Goal: Transaction & Acquisition: Download file/media

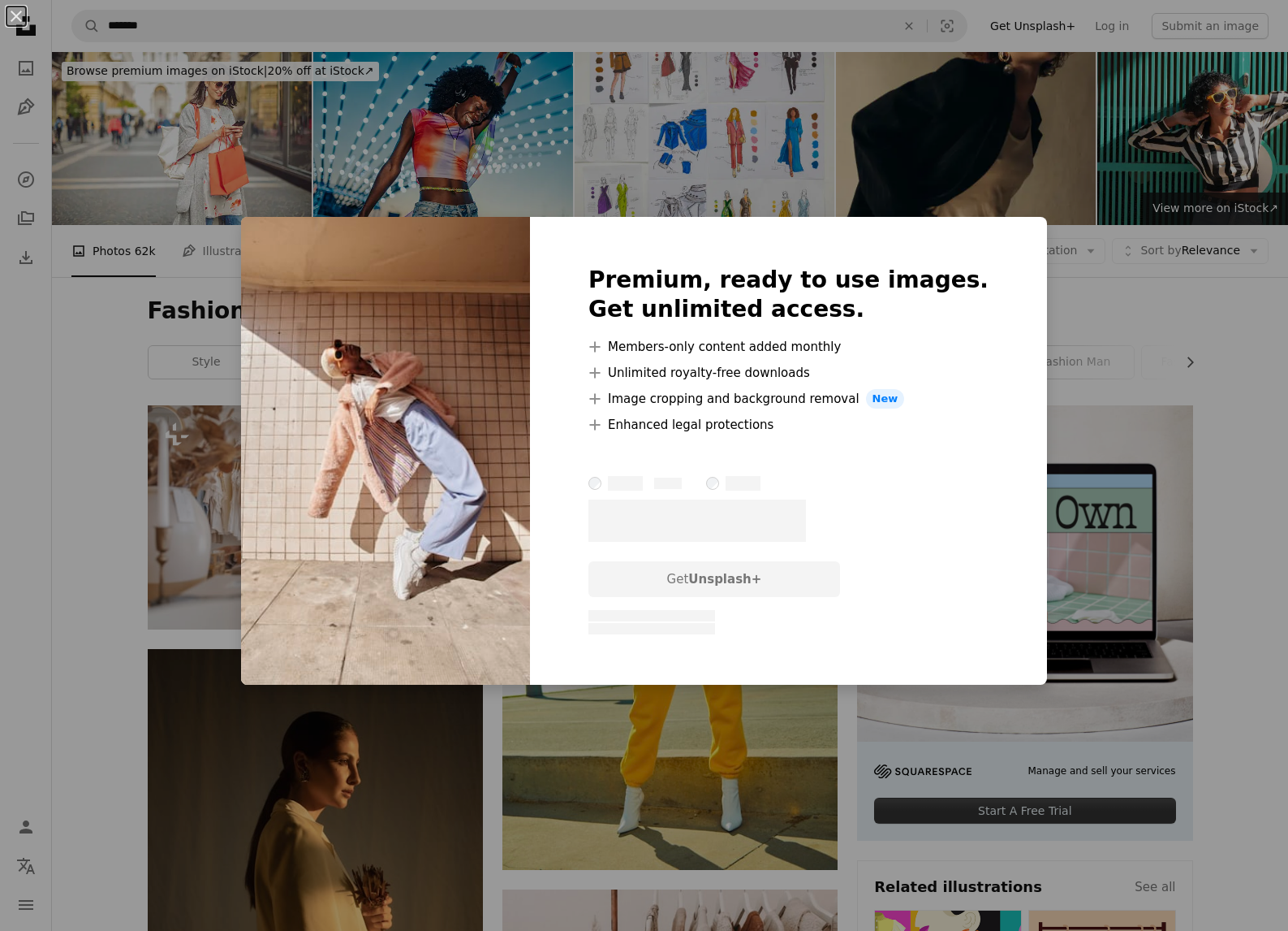
scroll to position [2614, 0]
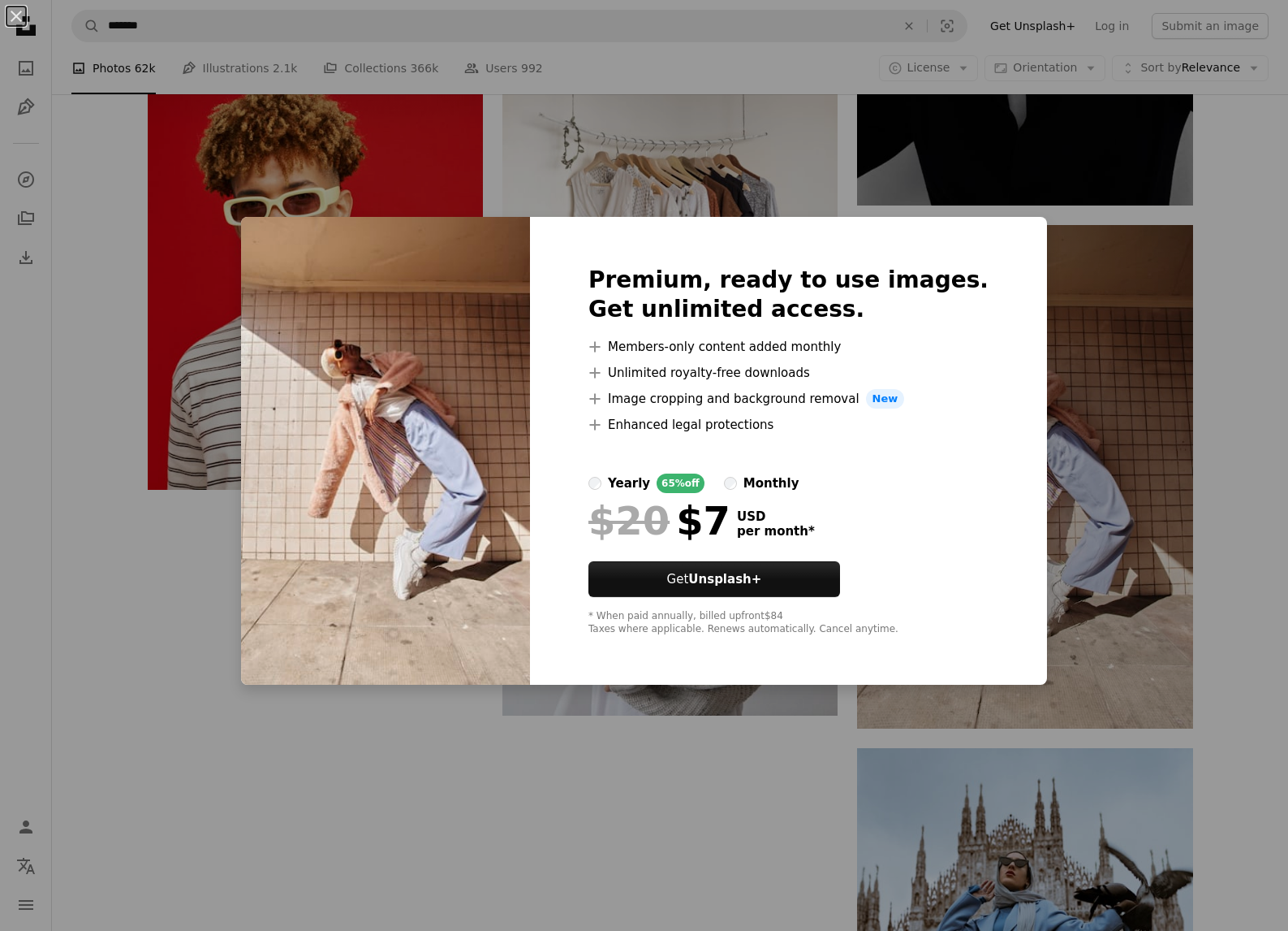
click at [829, 161] on div "An X shape Premium, ready to use images. Get unlimited access. A plus sign Memb…" at bounding box center [644, 465] width 1288 height 931
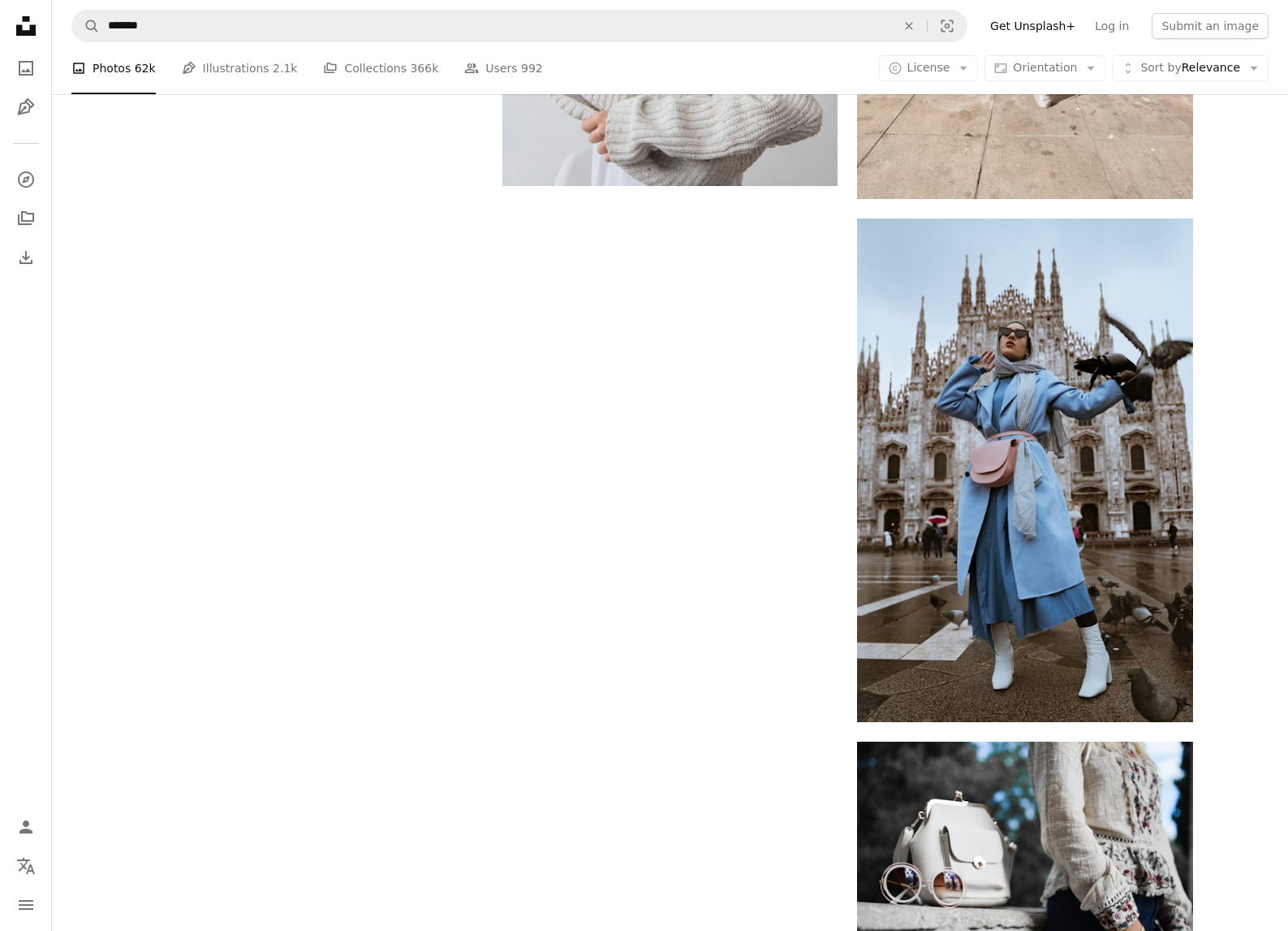
scroll to position [3880, 0]
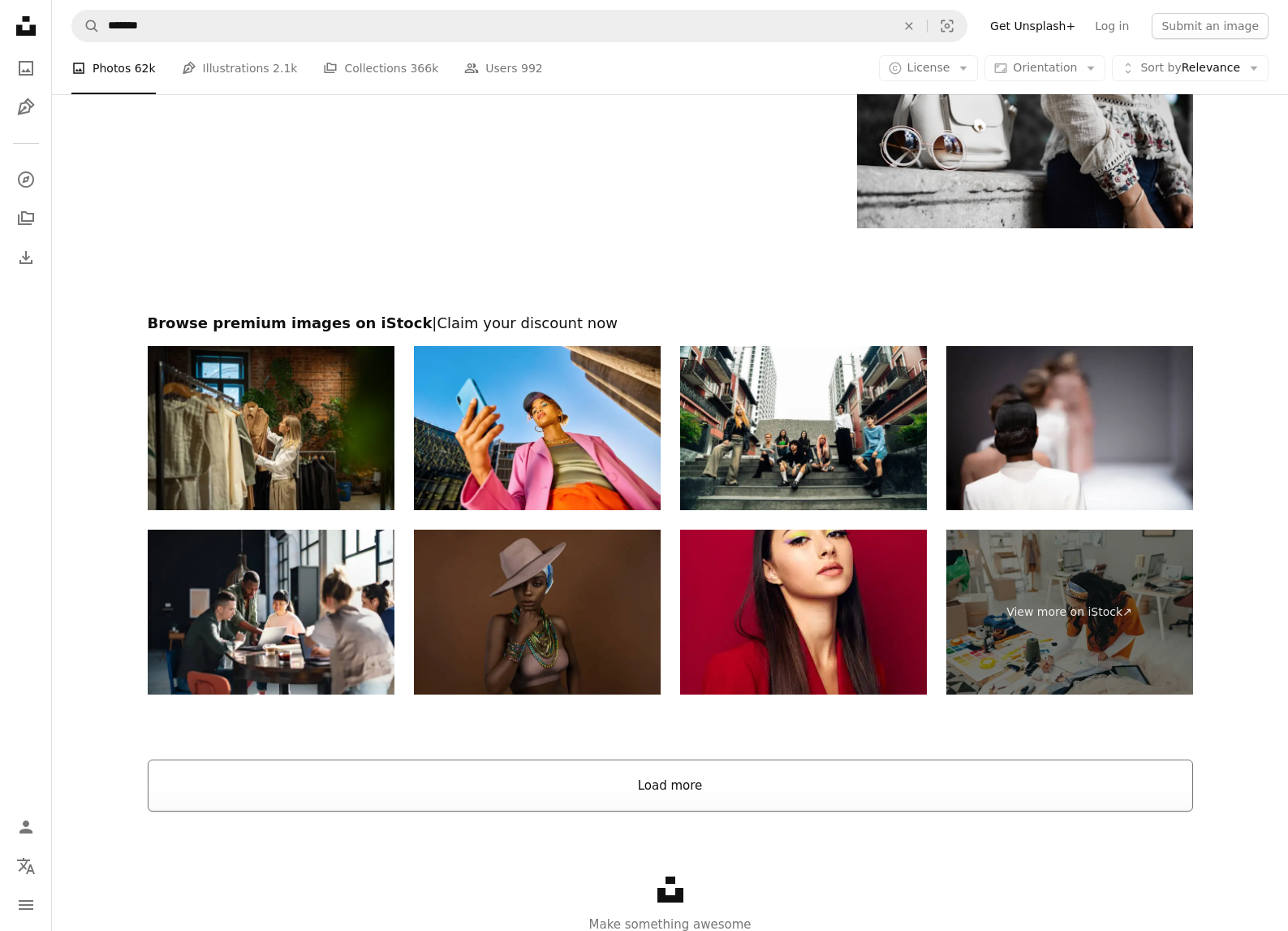
click at [604, 785] on button "Load more" at bounding box center [670, 785] width 1045 height 52
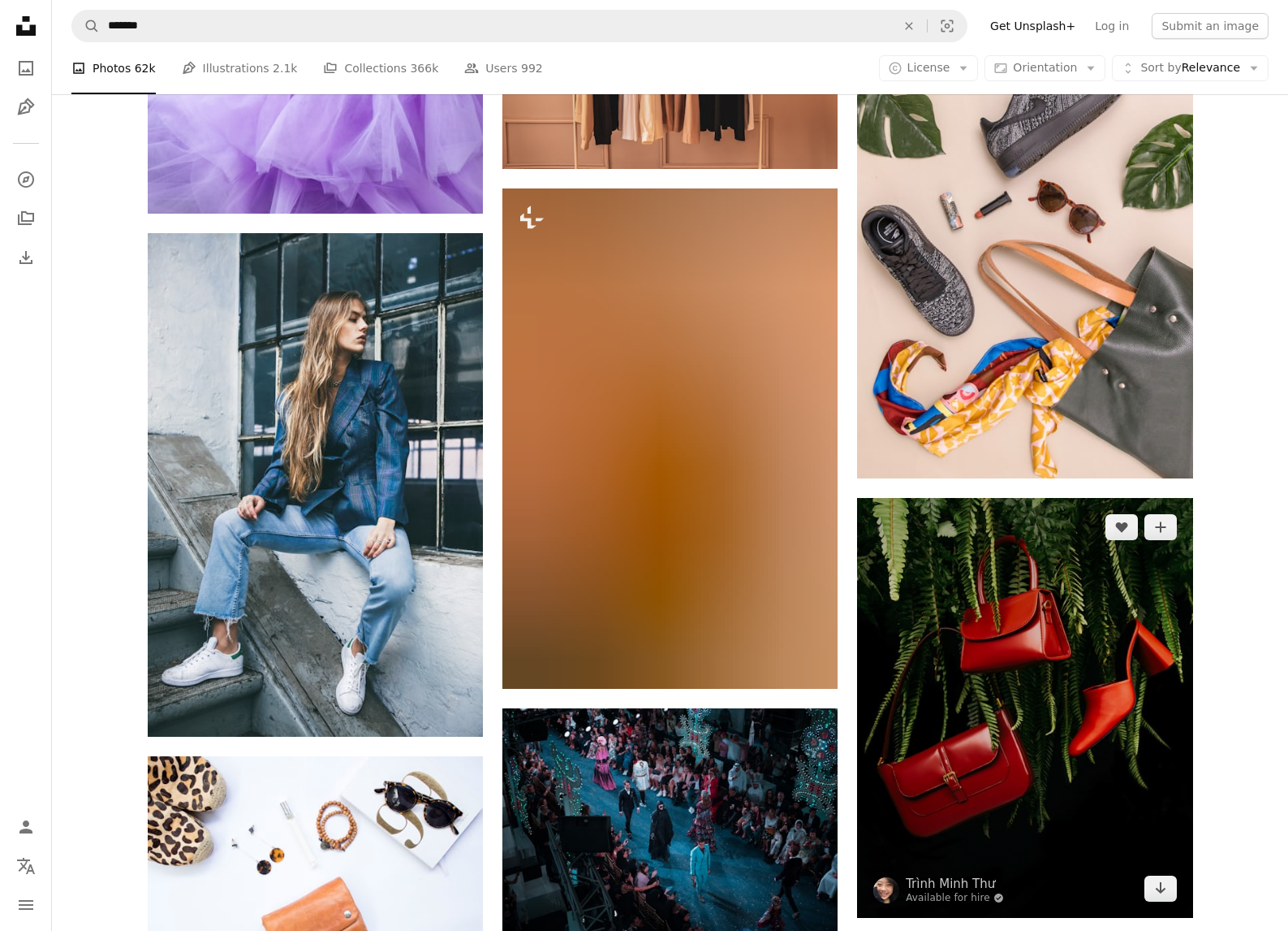
scroll to position [14695, 0]
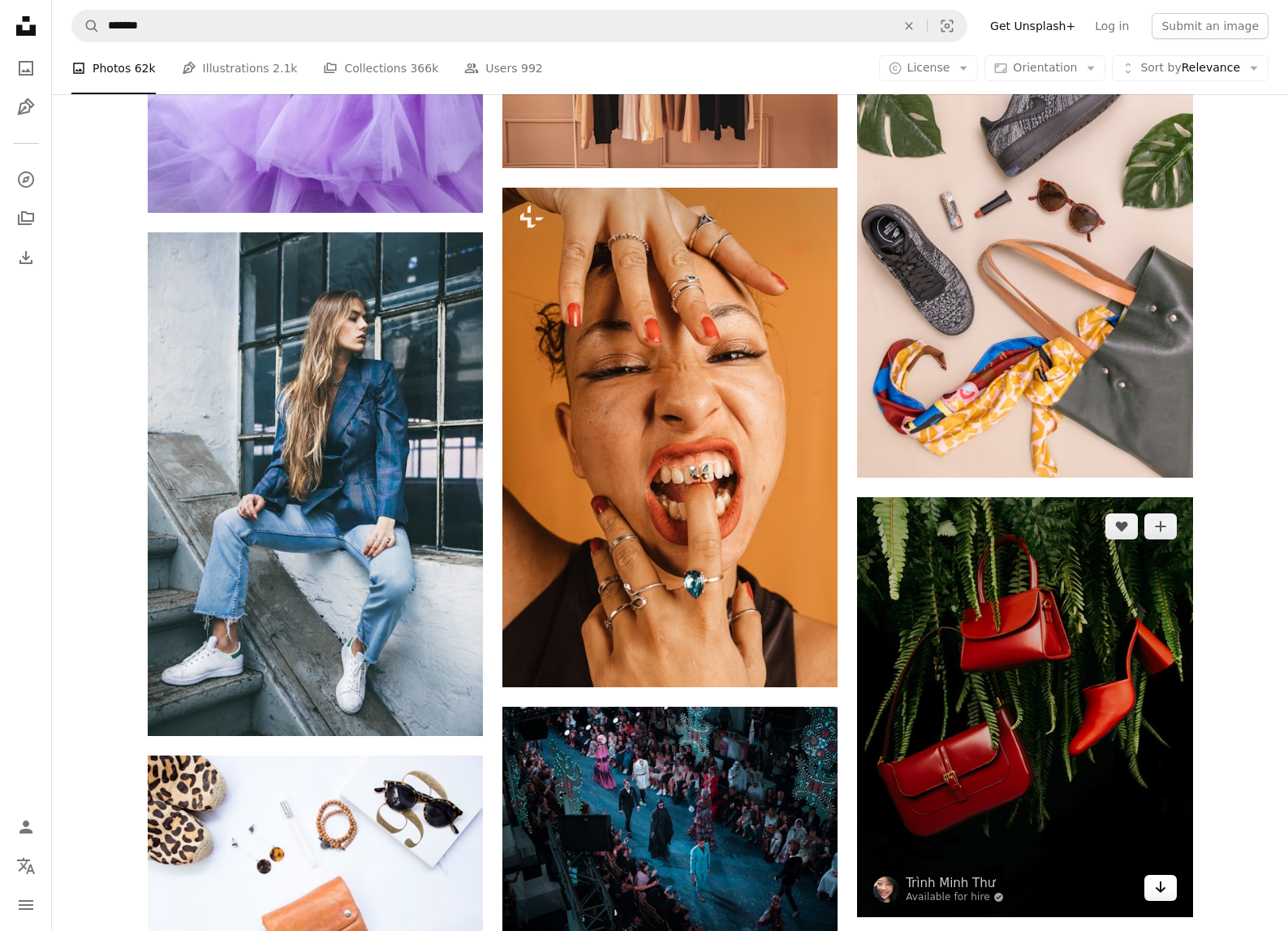
click at [1159, 881] on icon "Download" at bounding box center [1160, 886] width 11 height 11
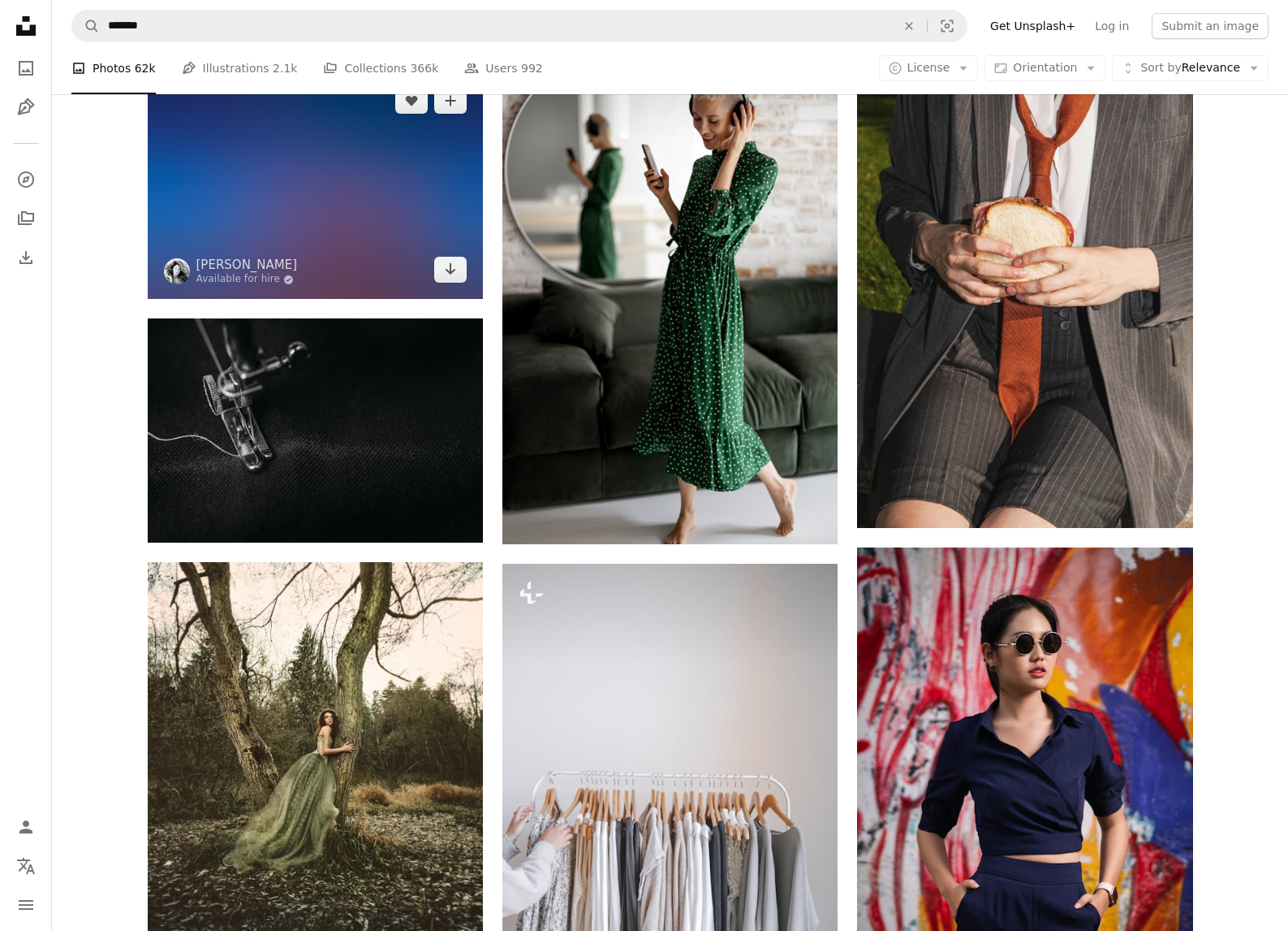
scroll to position [52598, 0]
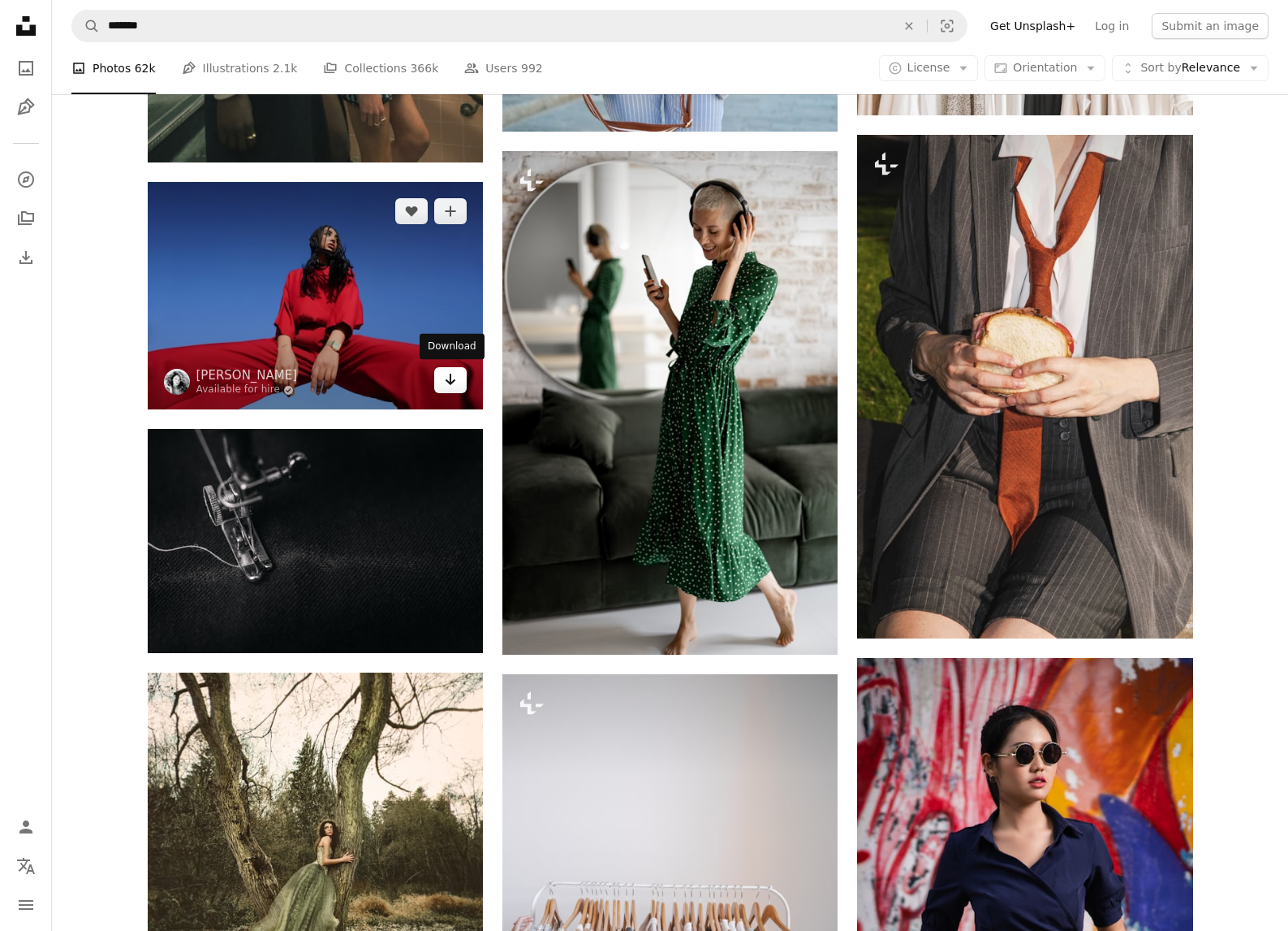
click at [449, 383] on icon "Arrow pointing down" at bounding box center [450, 379] width 13 height 19
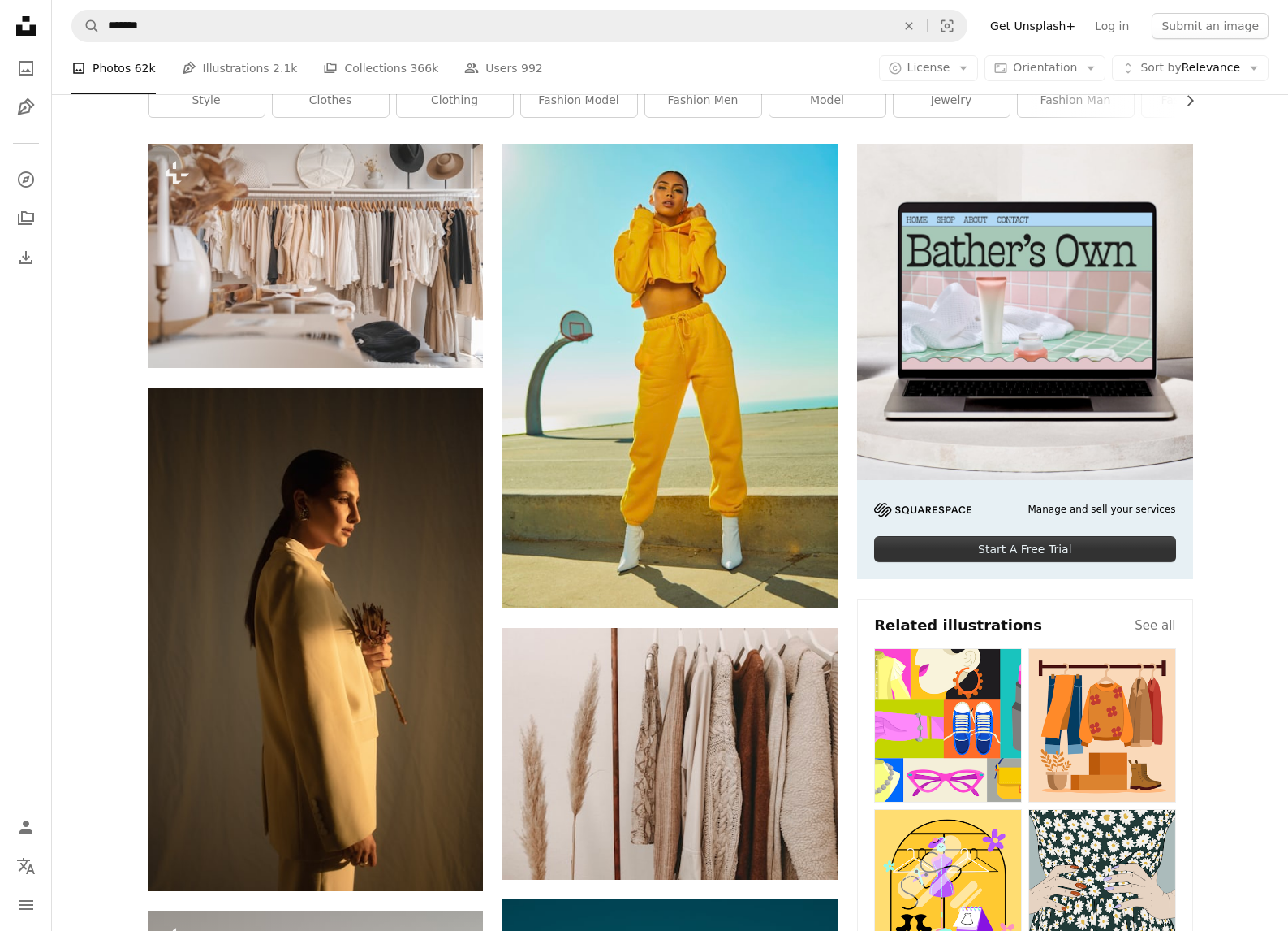
scroll to position [0, 0]
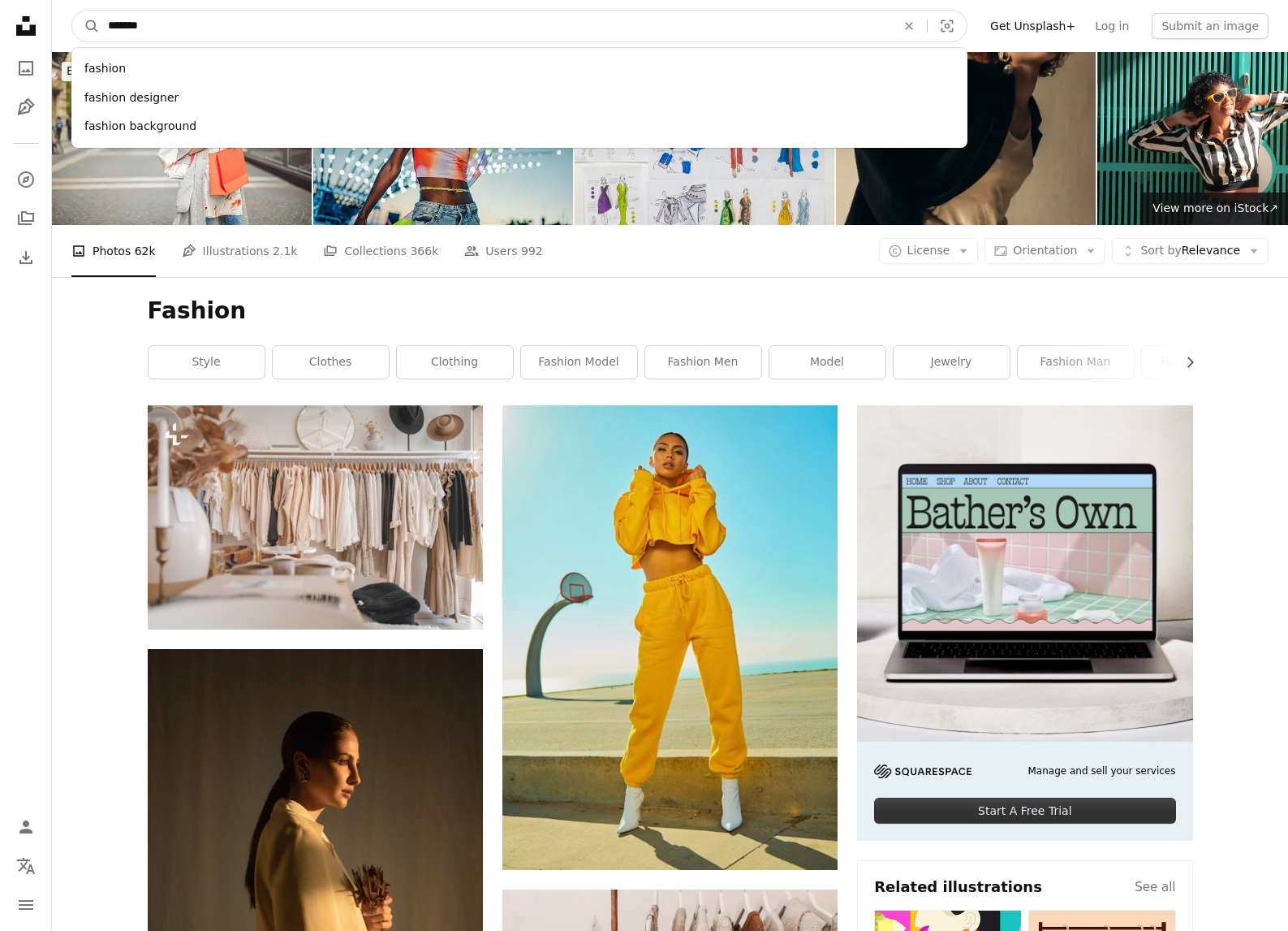
drag, startPoint x: 281, startPoint y: 26, endPoint x: -73, endPoint y: 38, distance: 354.2
drag, startPoint x: 194, startPoint y: 26, endPoint x: 99, endPoint y: 24, distance: 95.0
click at [99, 24] on input "*******" at bounding box center [495, 26] width 791 height 31
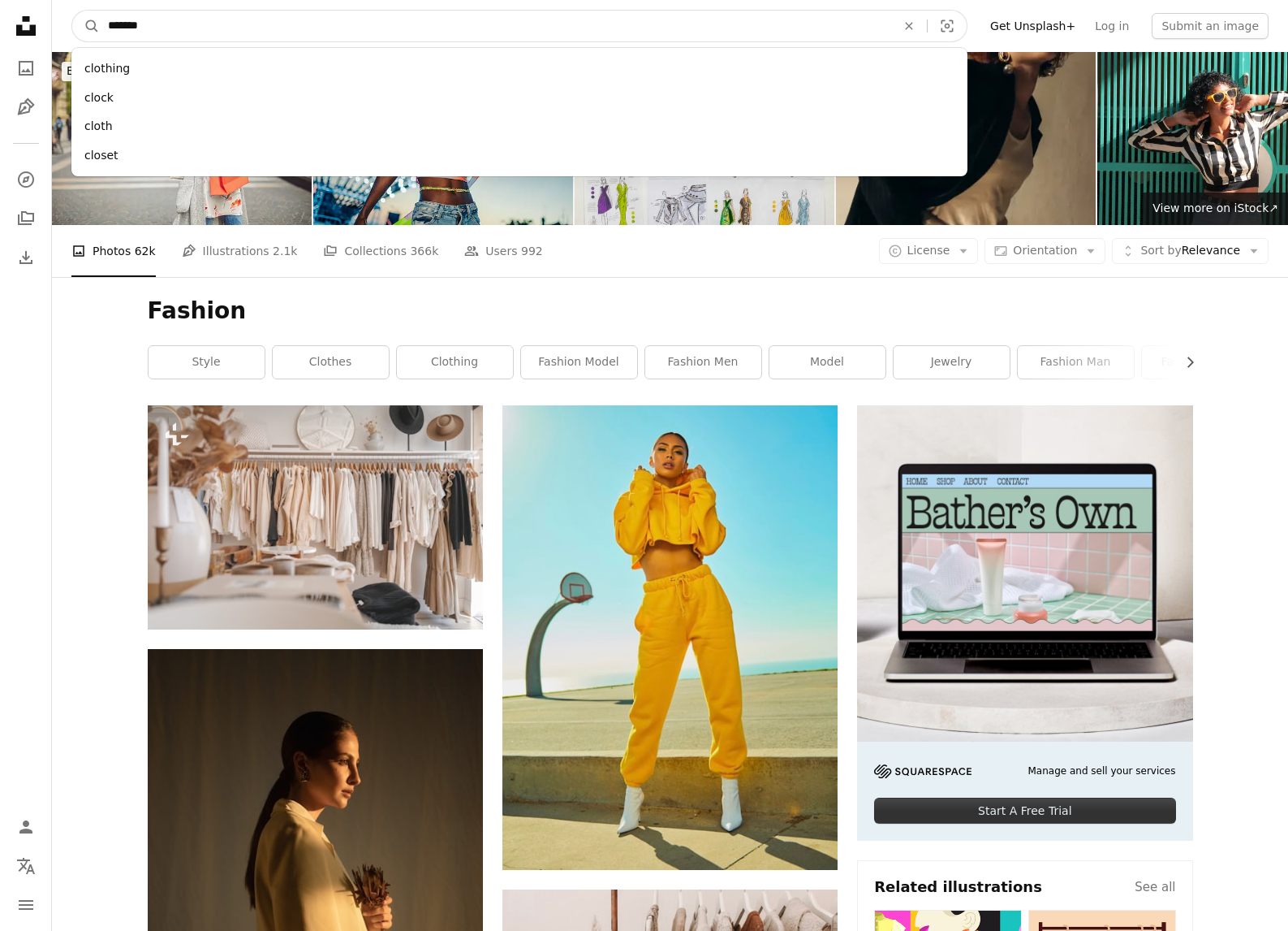
type input "*******"
click at [86, 26] on button "A magnifying glass" at bounding box center [85, 26] width 27 height 31
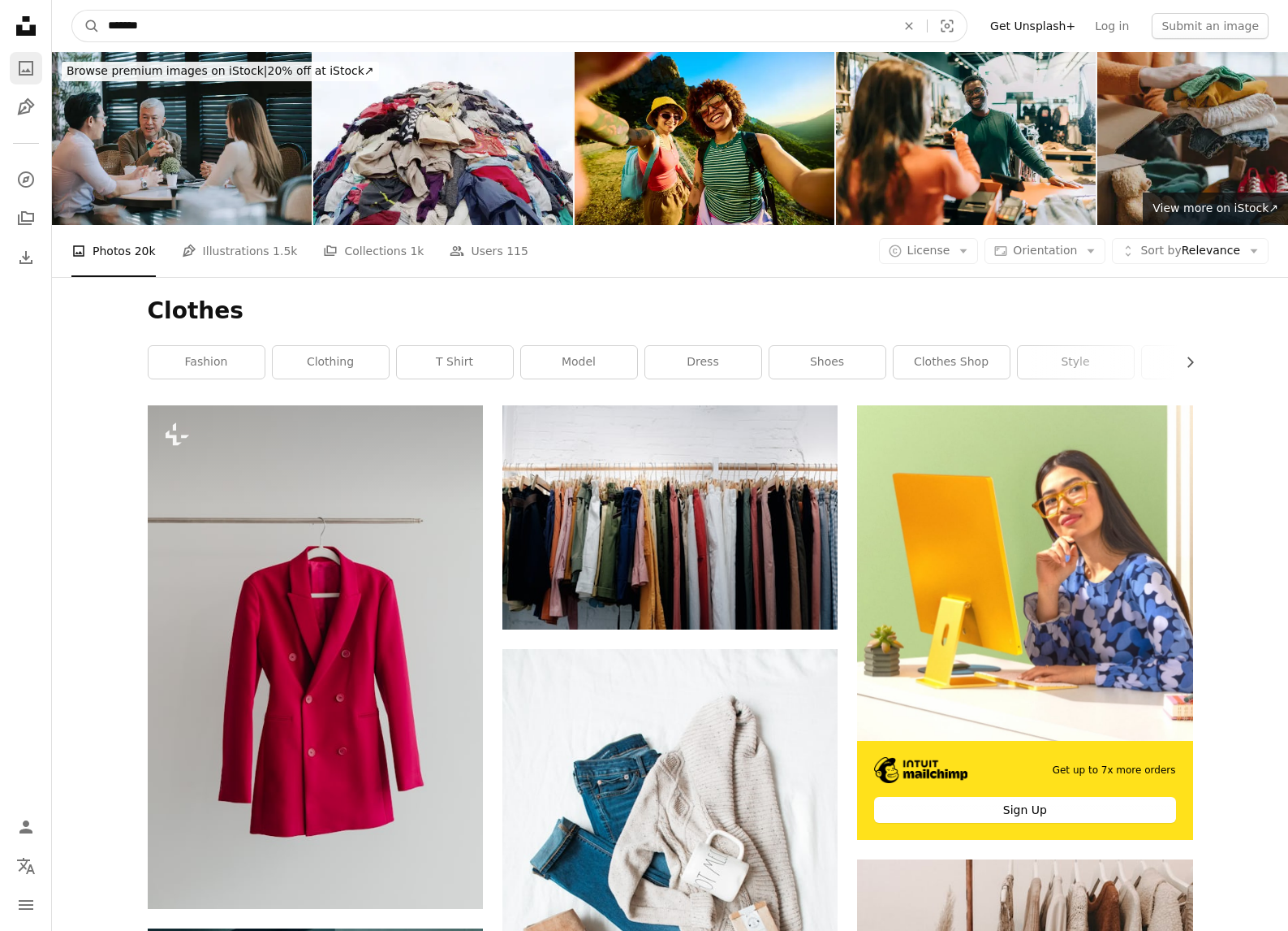
drag, startPoint x: 210, startPoint y: 19, endPoint x: 26, endPoint y: 56, distance: 187.7
drag, startPoint x: 126, startPoint y: 25, endPoint x: 33, endPoint y: 25, distance: 93.0
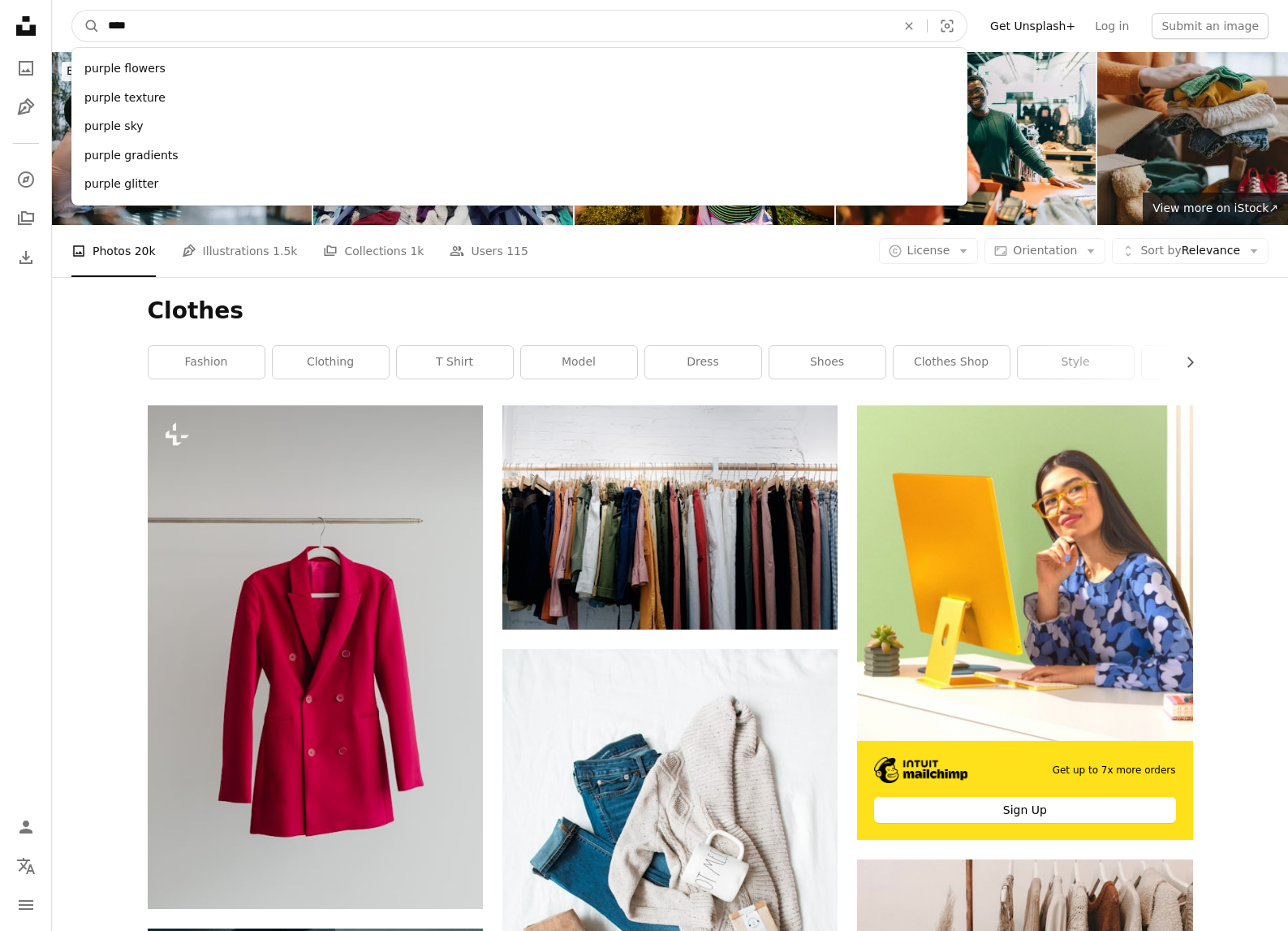
type input "*****"
click at [86, 26] on button "A magnifying glass" at bounding box center [85, 26] width 27 height 31
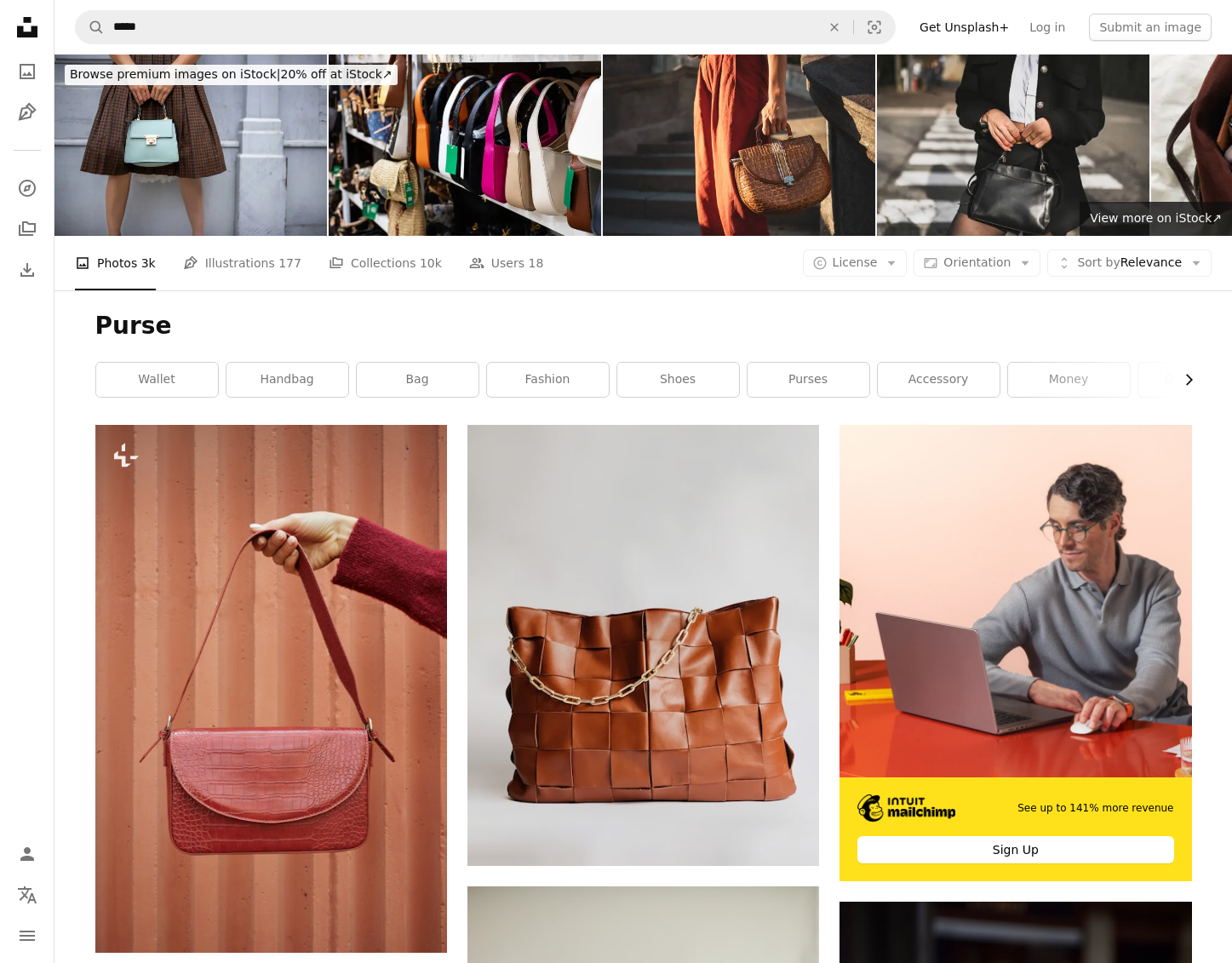
click at [1188, 371] on icon "Chevron right" at bounding box center [1189, 379] width 17 height 17
click at [1184, 368] on button "Chevron right" at bounding box center [1182, 379] width 18 height 34
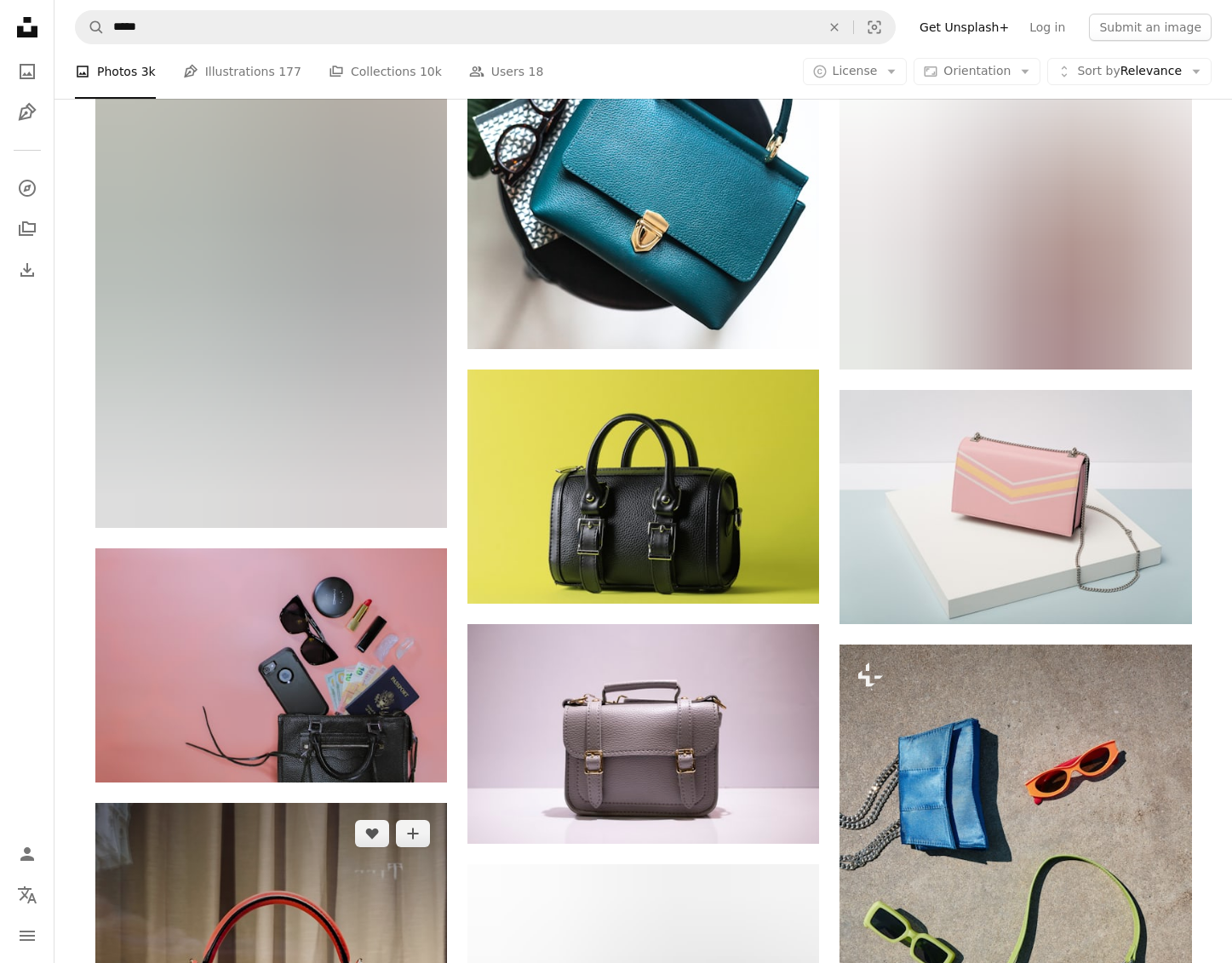
scroll to position [3885, 0]
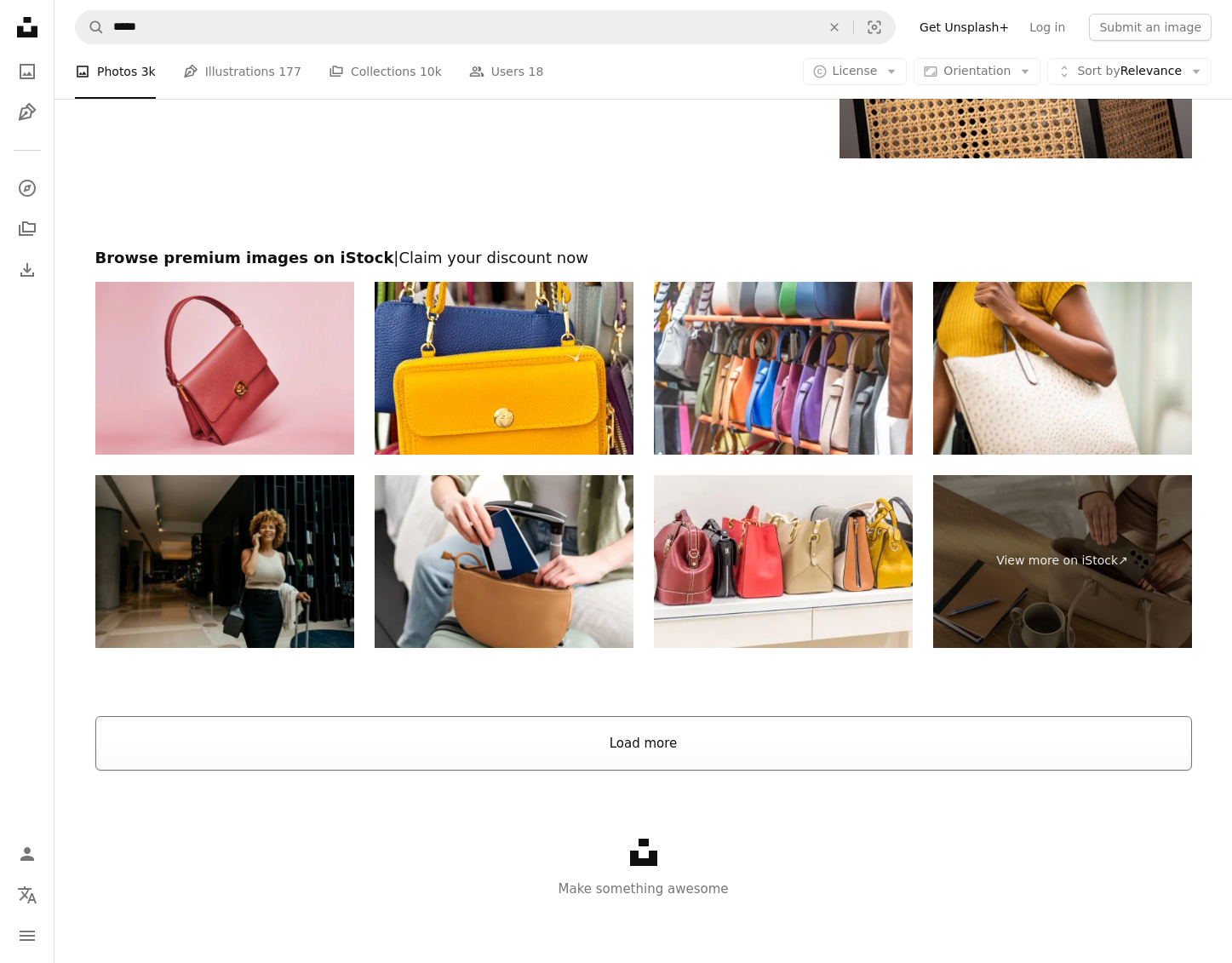
click at [571, 738] on button "Load more" at bounding box center [643, 742] width 1096 height 54
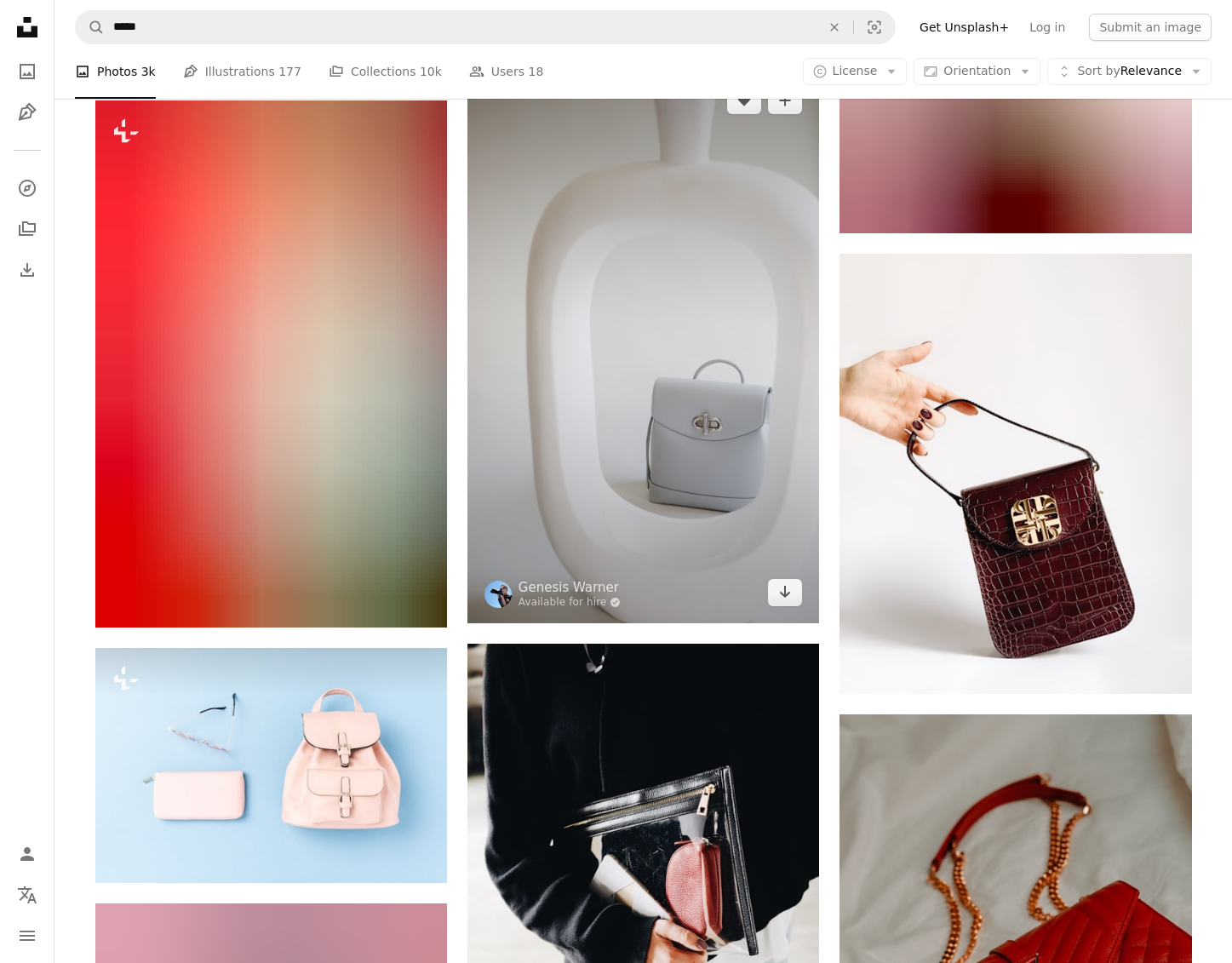
scroll to position [7389, 0]
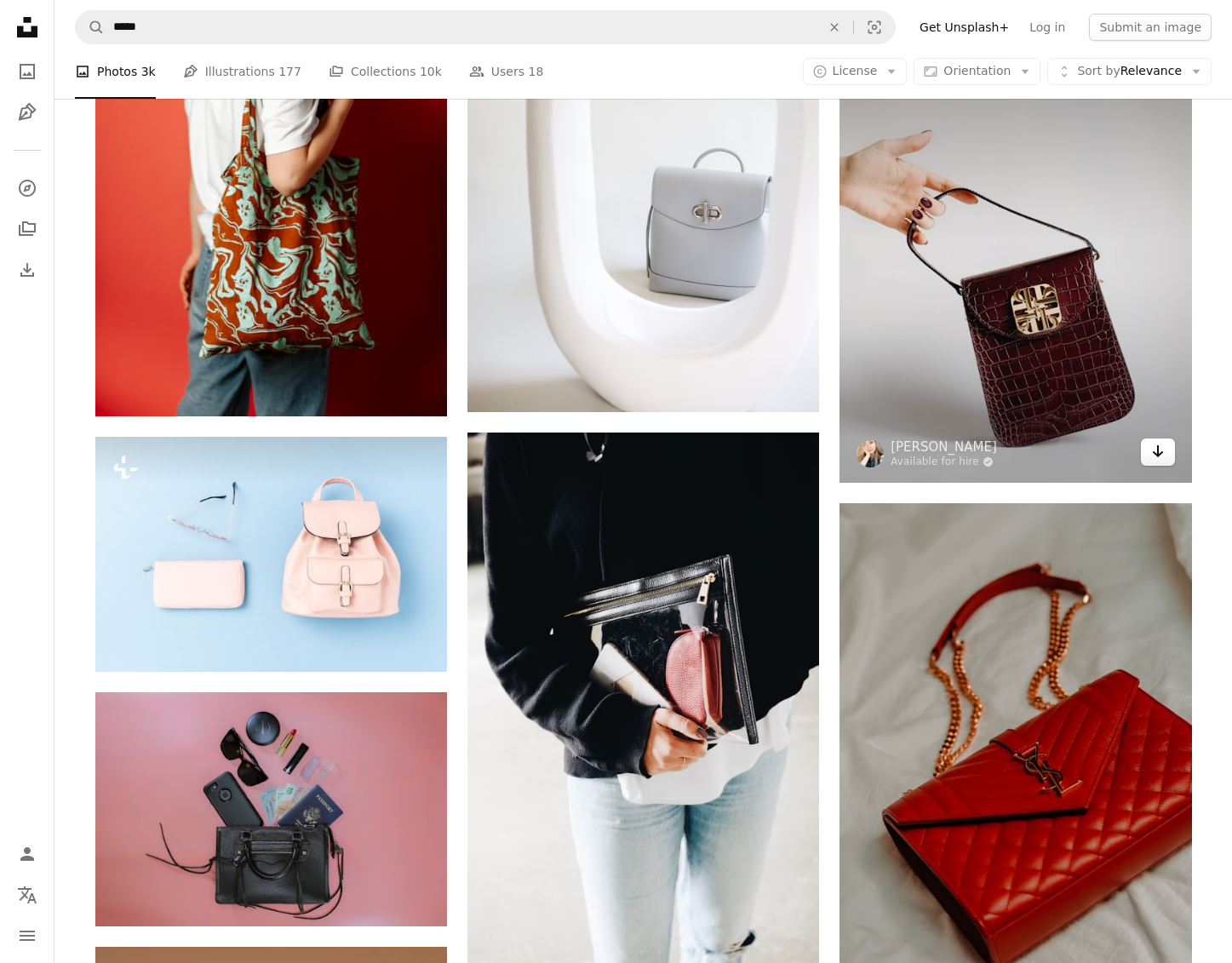
click at [1163, 459] on link "Arrow pointing down" at bounding box center [1157, 452] width 34 height 28
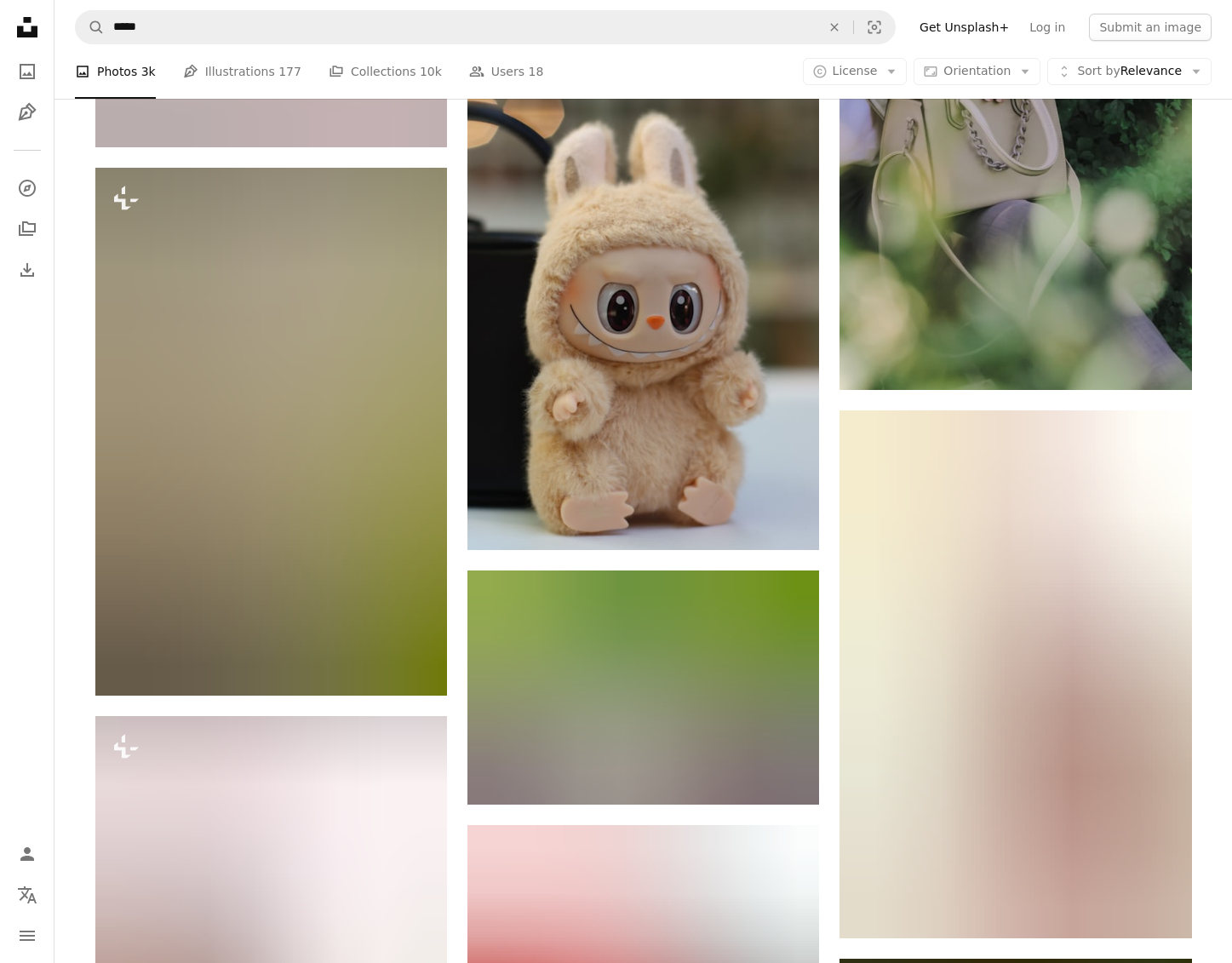
scroll to position [485, 0]
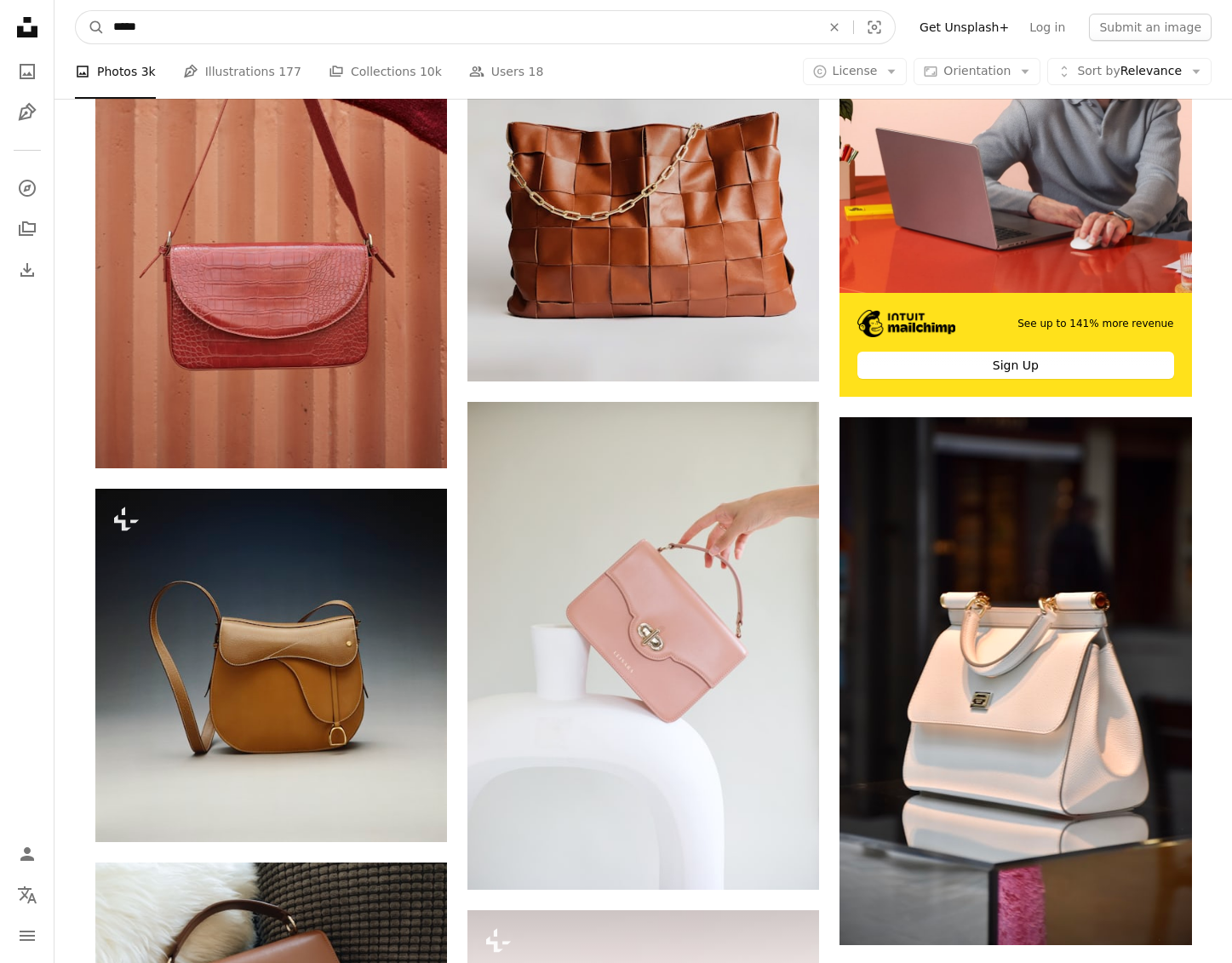
drag, startPoint x: 201, startPoint y: 36, endPoint x: 88, endPoint y: 76, distance: 119.9
drag, startPoint x: 164, startPoint y: 34, endPoint x: 68, endPoint y: 36, distance: 96.0
click at [68, 36] on nav "A magnifying glass ***** An X shape Visual search Filters Get Unsplash+ Log in …" at bounding box center [643, 27] width 1178 height 54
click at [126, 30] on input "*****" at bounding box center [460, 27] width 711 height 32
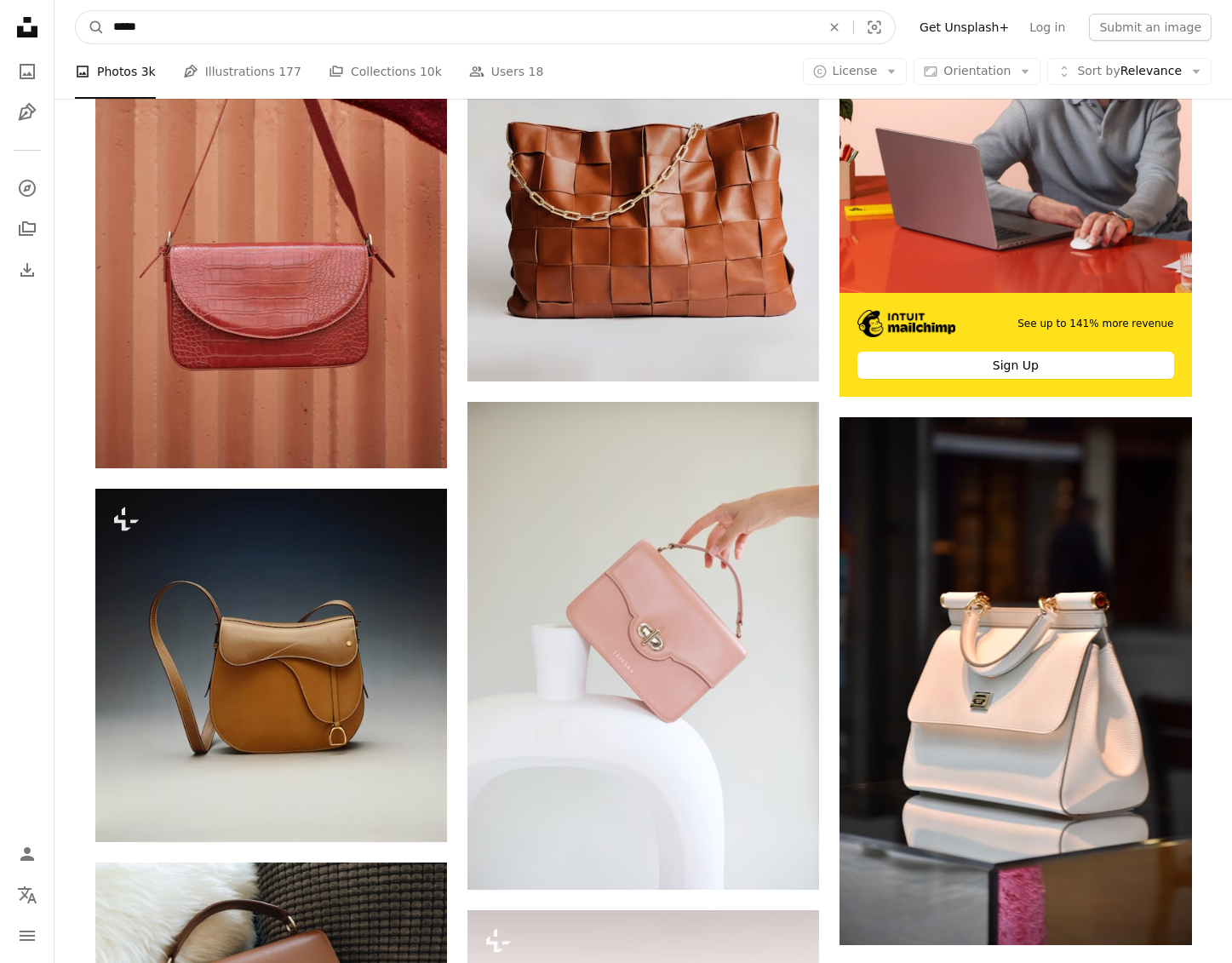
click at [127, 30] on input "*****" at bounding box center [460, 27] width 711 height 32
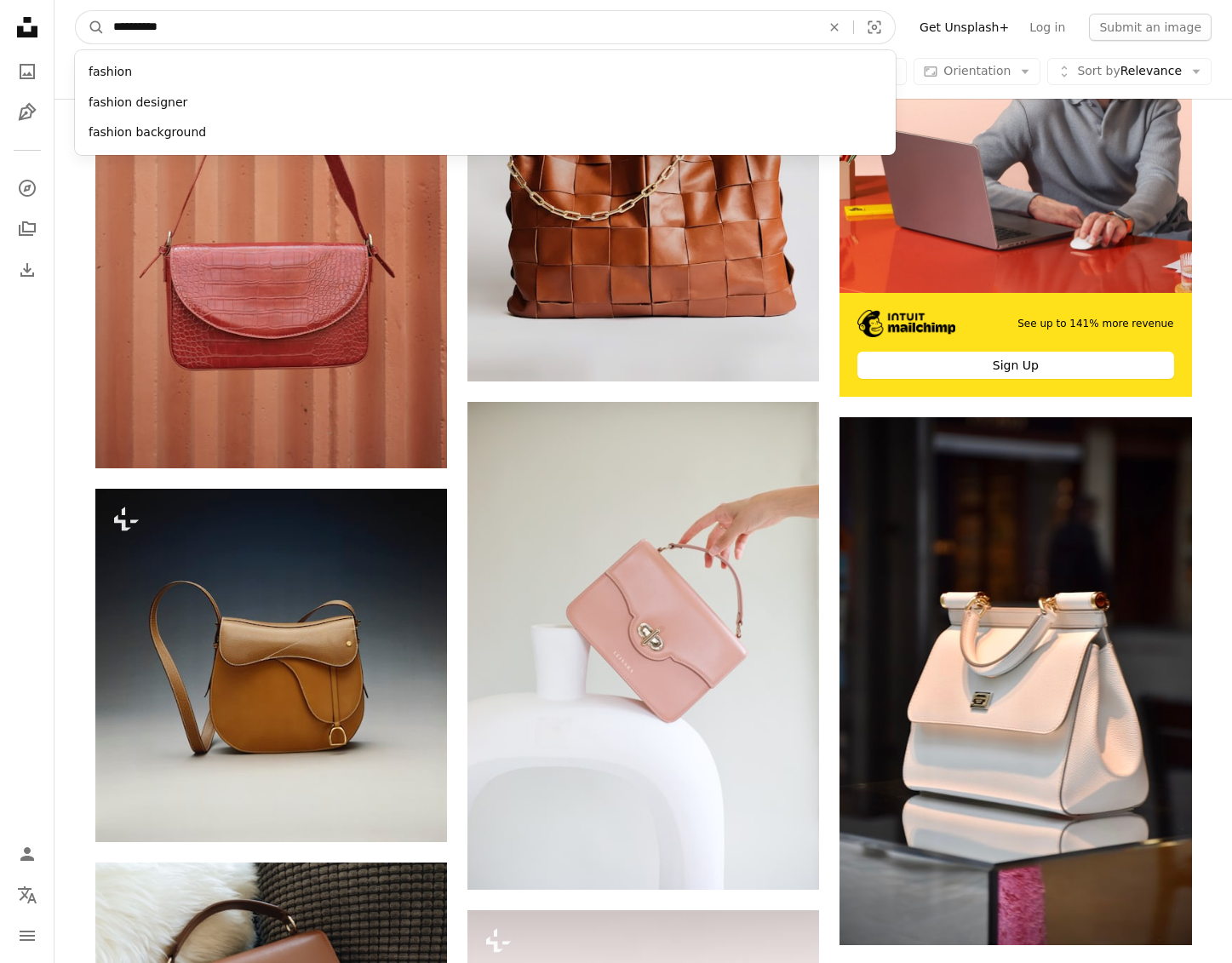
type input "**********"
click at [91, 28] on button "A magnifying glass" at bounding box center [90, 27] width 29 height 32
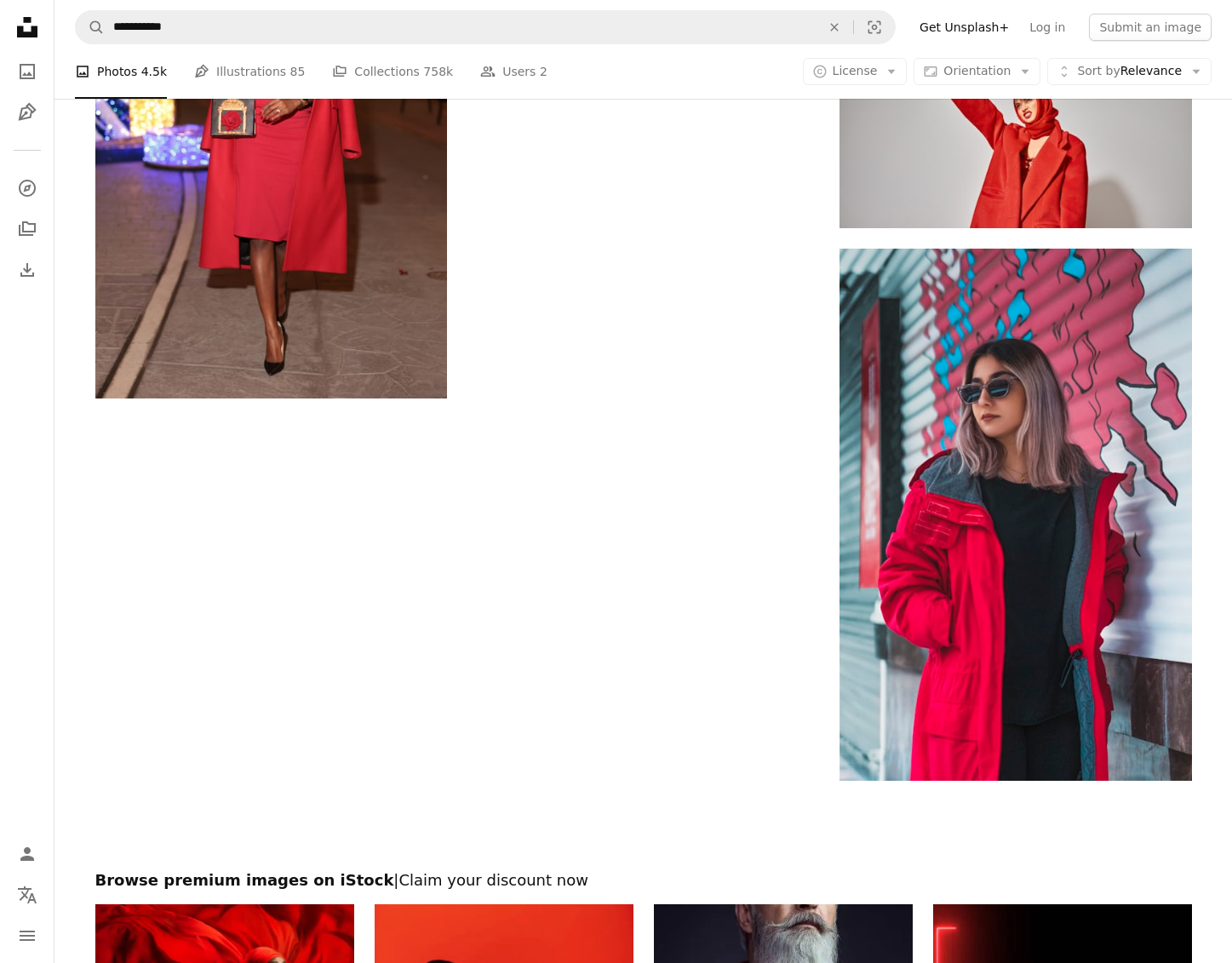
scroll to position [3906, 0]
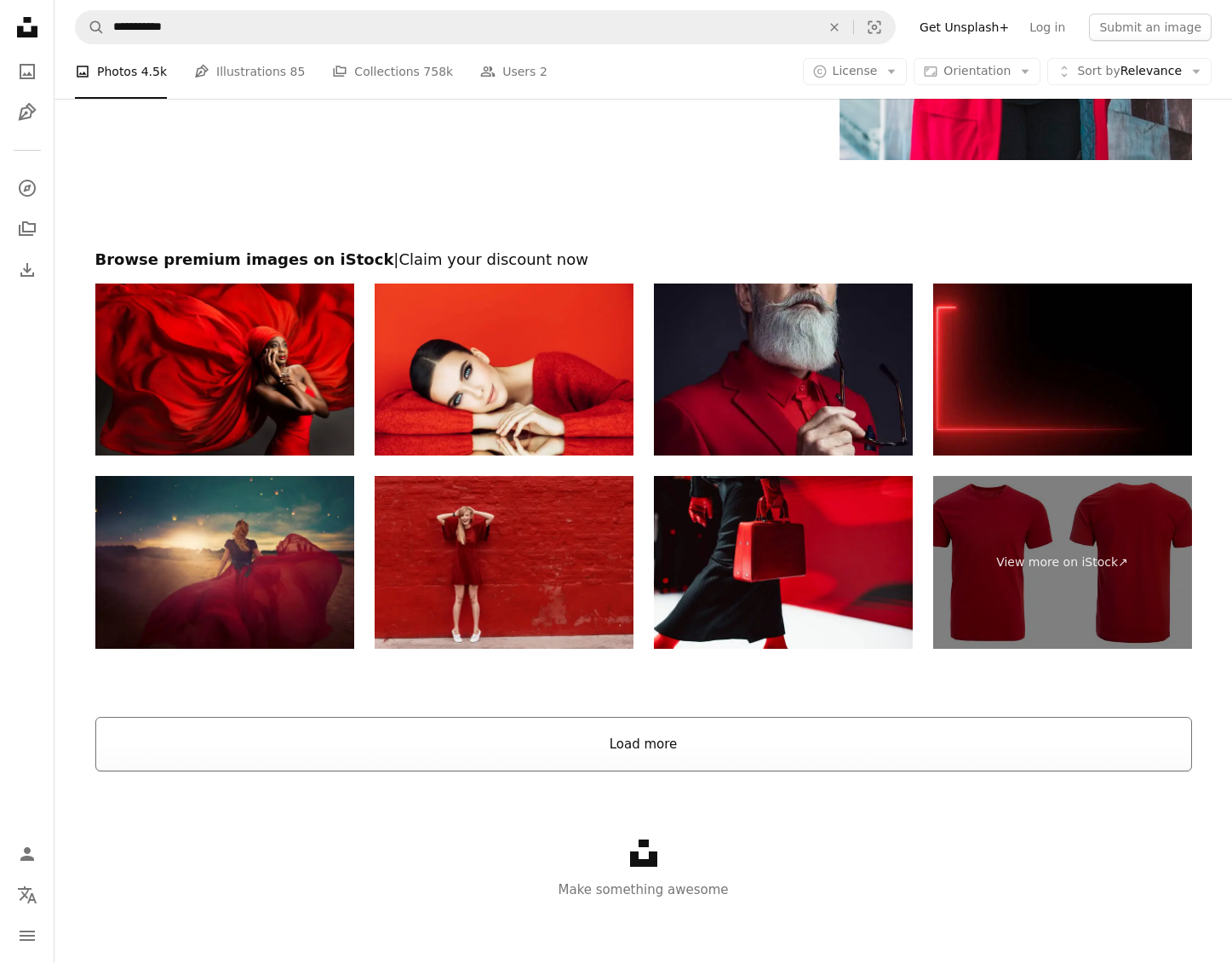
click at [578, 753] on button "Load more" at bounding box center [643, 743] width 1096 height 54
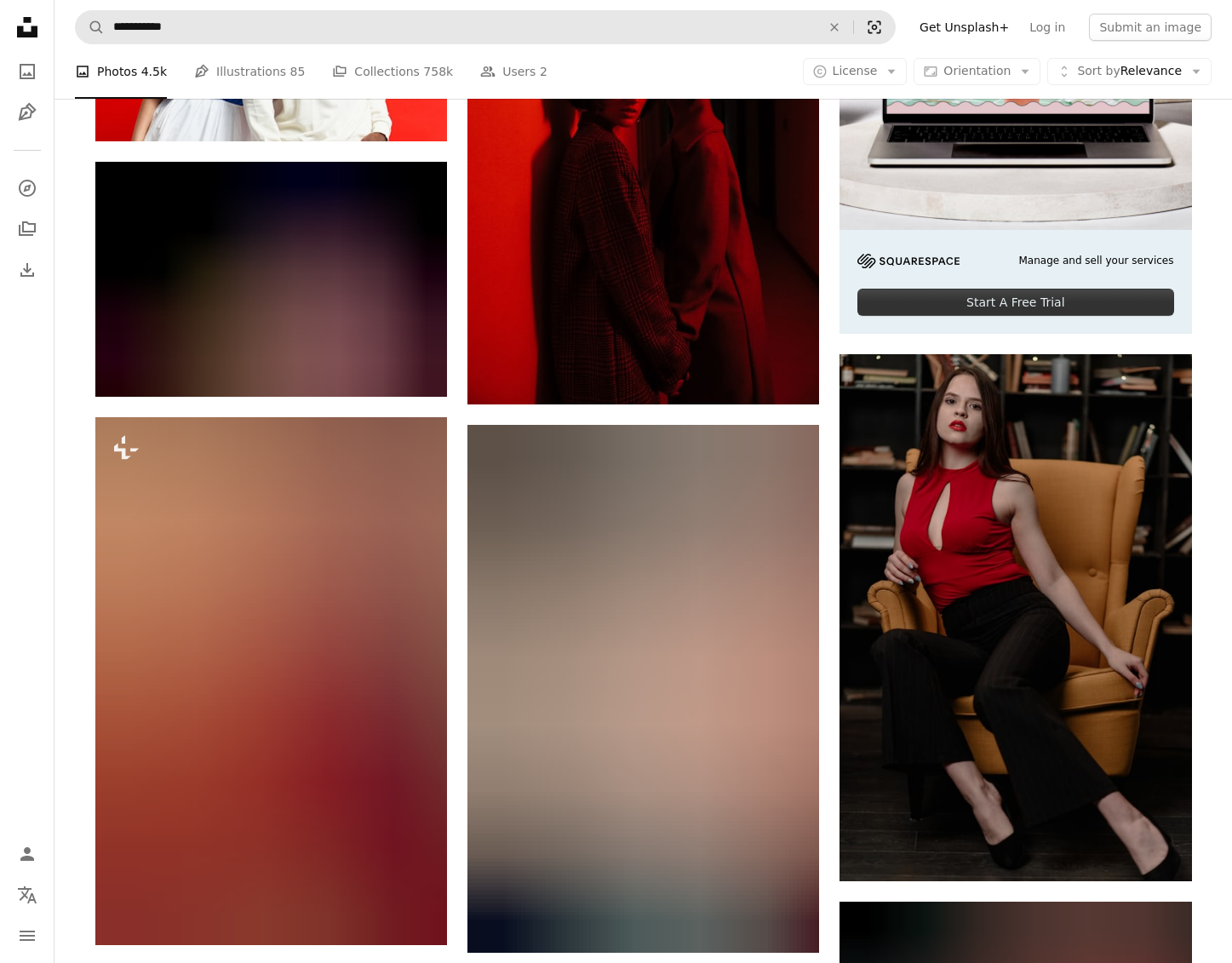
scroll to position [0, 0]
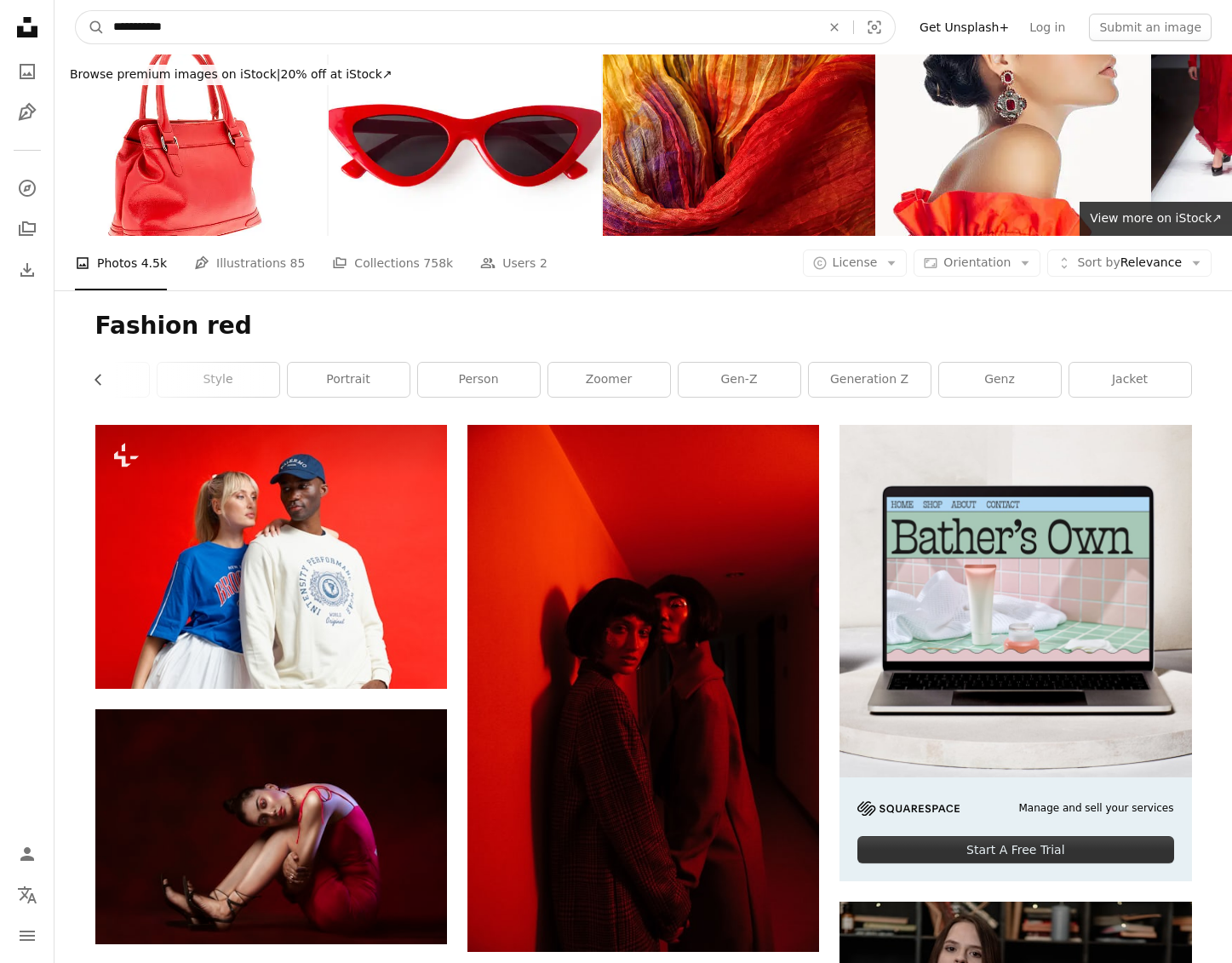
click at [254, 34] on input "**********" at bounding box center [460, 27] width 711 height 32
type input "**********"
click at [91, 28] on button "A magnifying glass" at bounding box center [90, 27] width 29 height 32
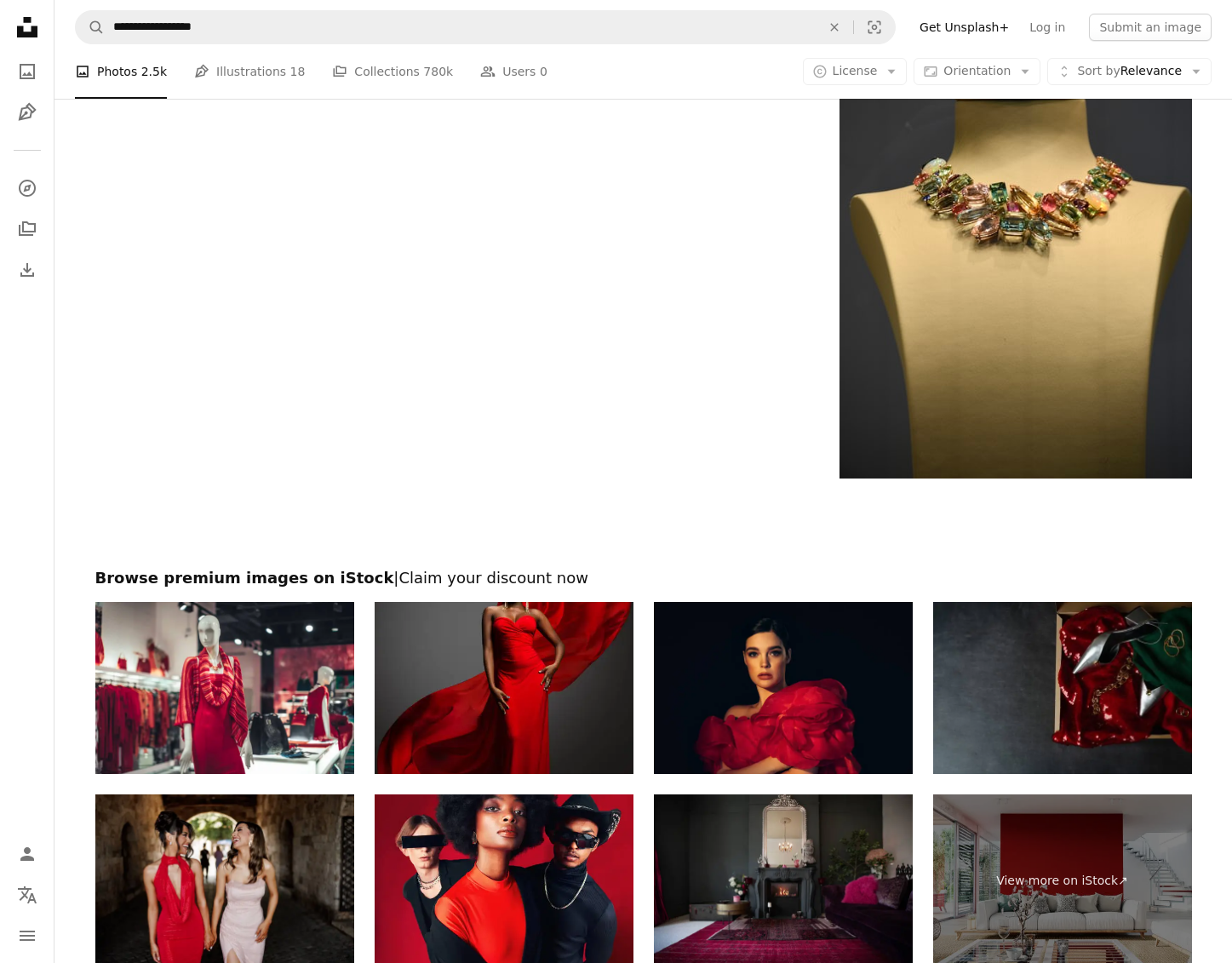
scroll to position [3854, 0]
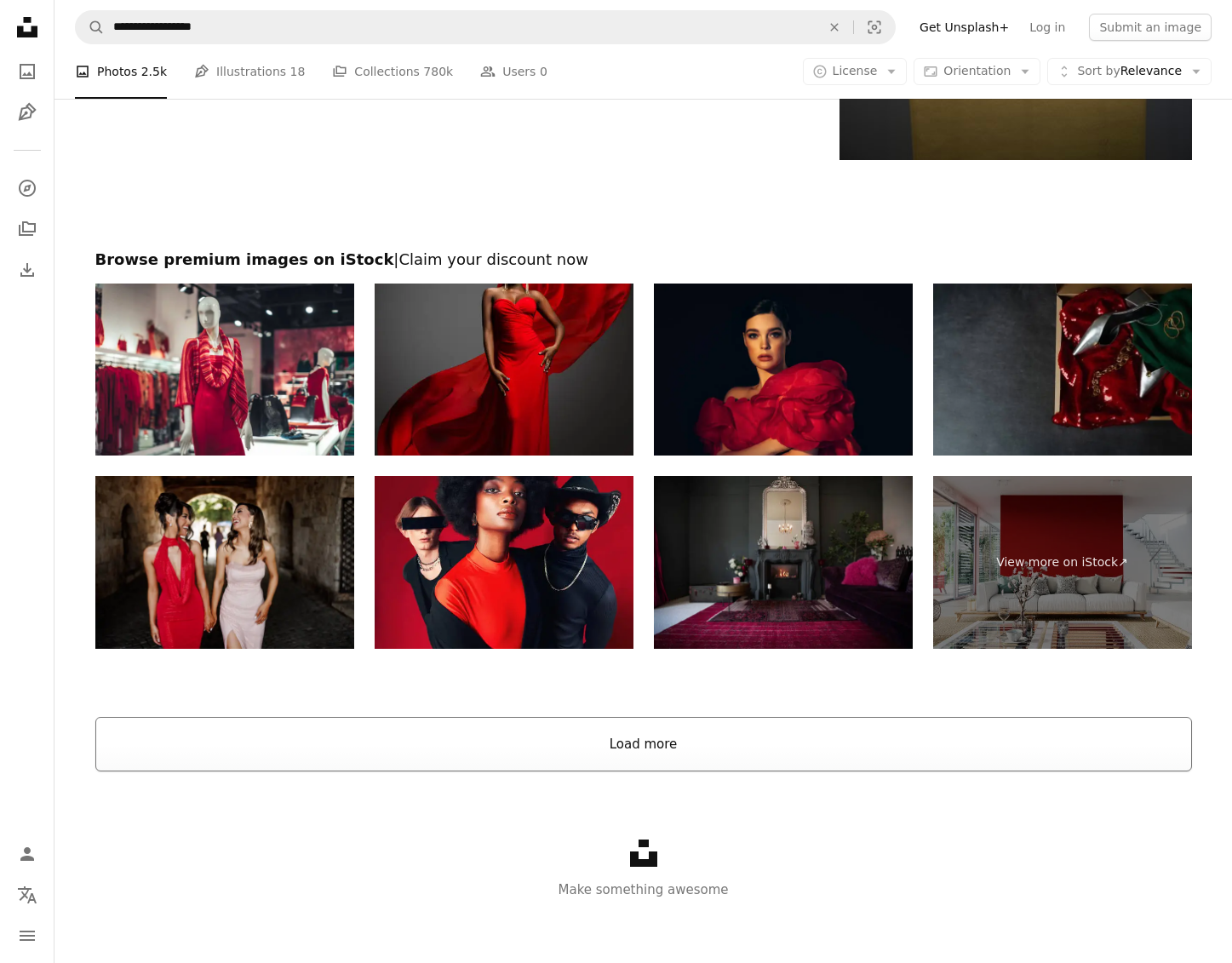
click at [669, 719] on button "Load more" at bounding box center [643, 743] width 1096 height 54
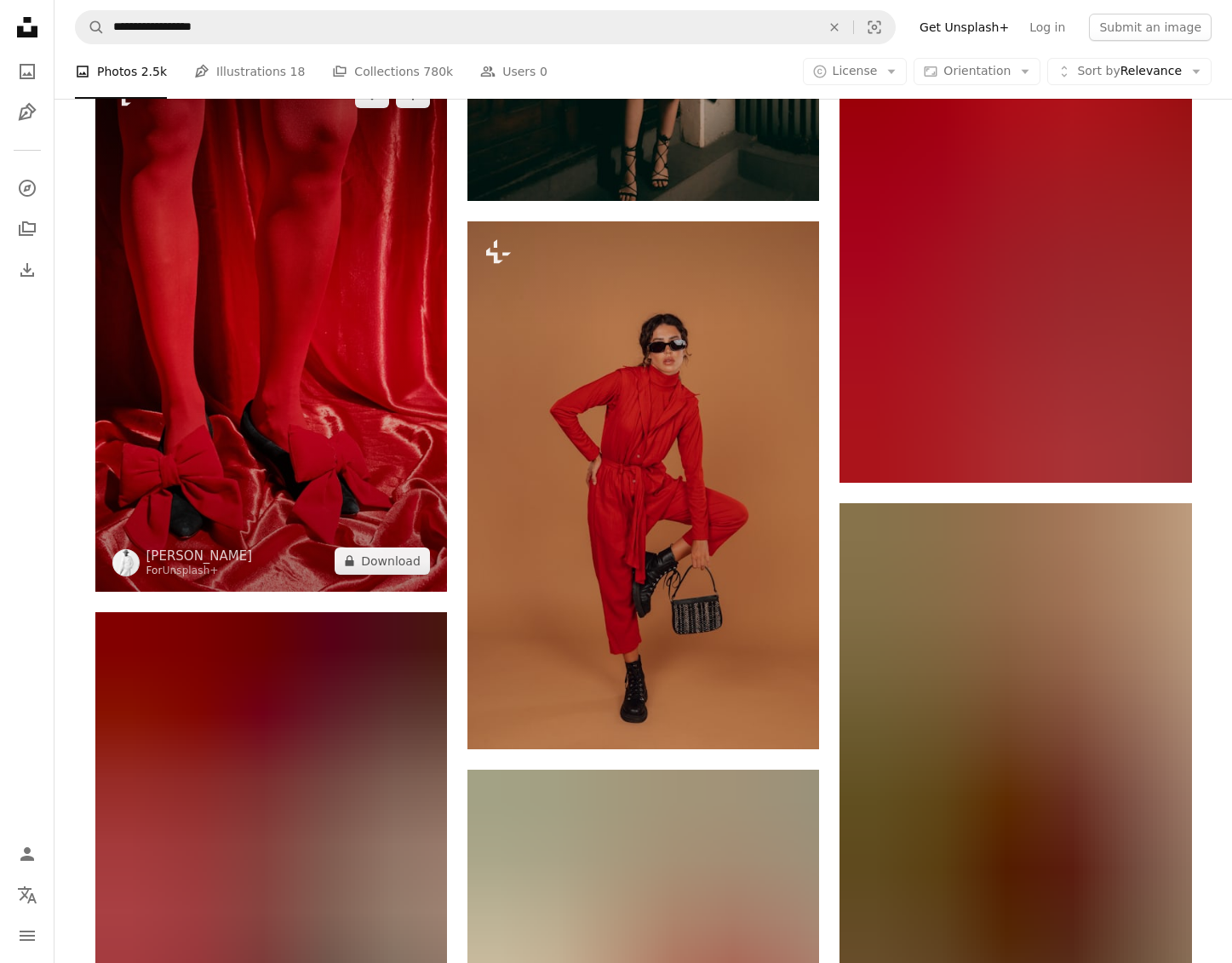
scroll to position [21136, 0]
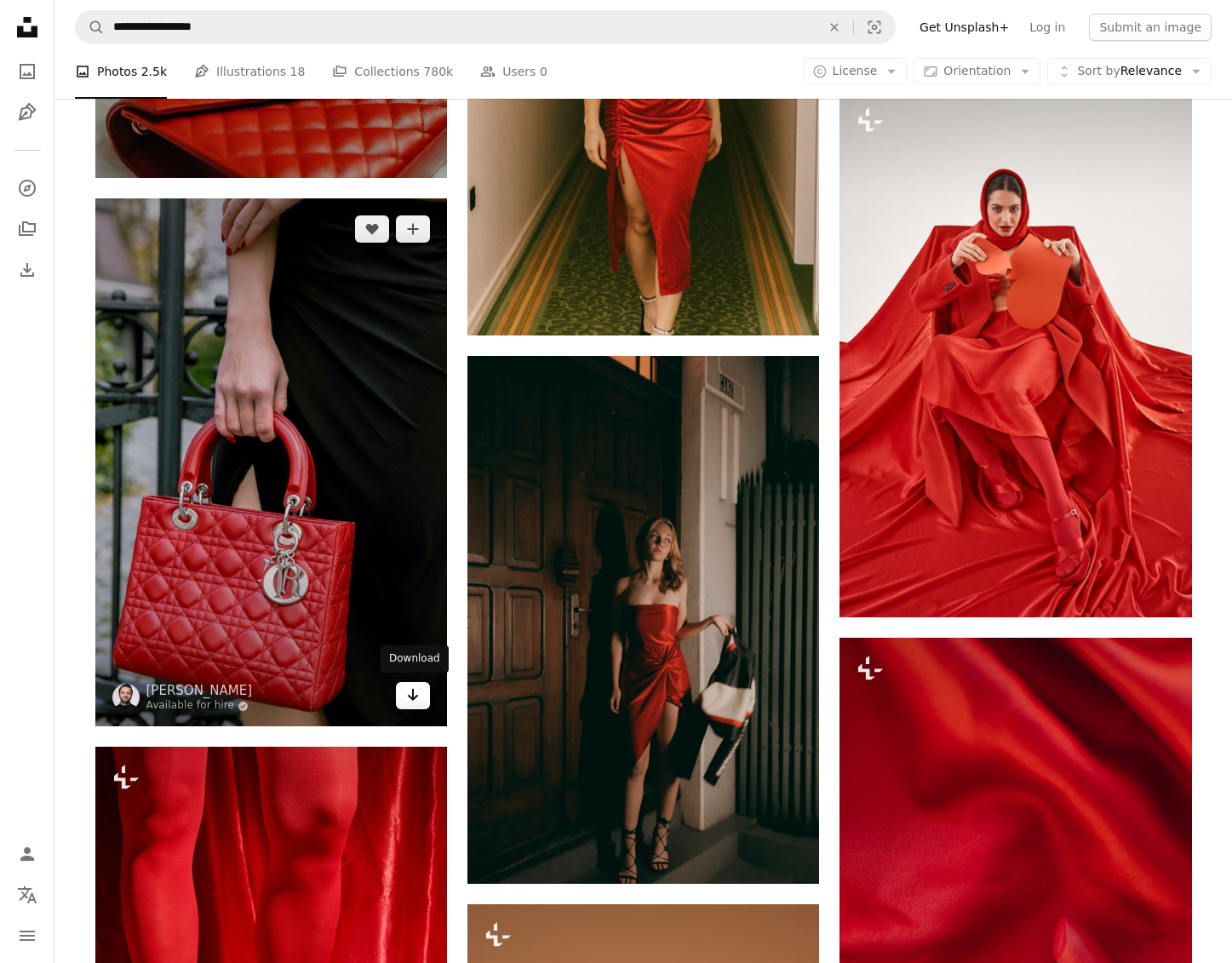
click at [411, 692] on icon "Arrow pointing down" at bounding box center [413, 694] width 14 height 20
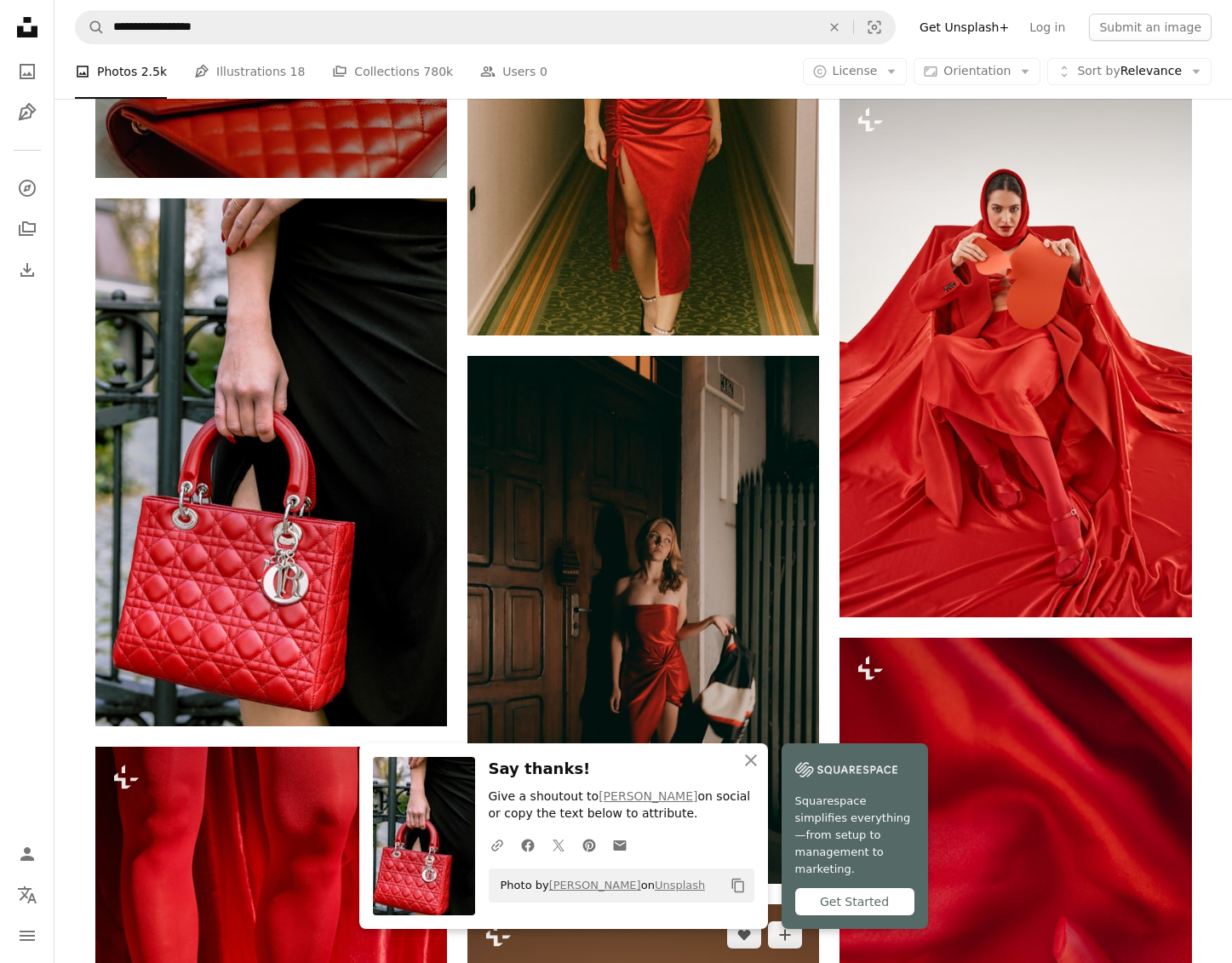
scroll to position [21481, 0]
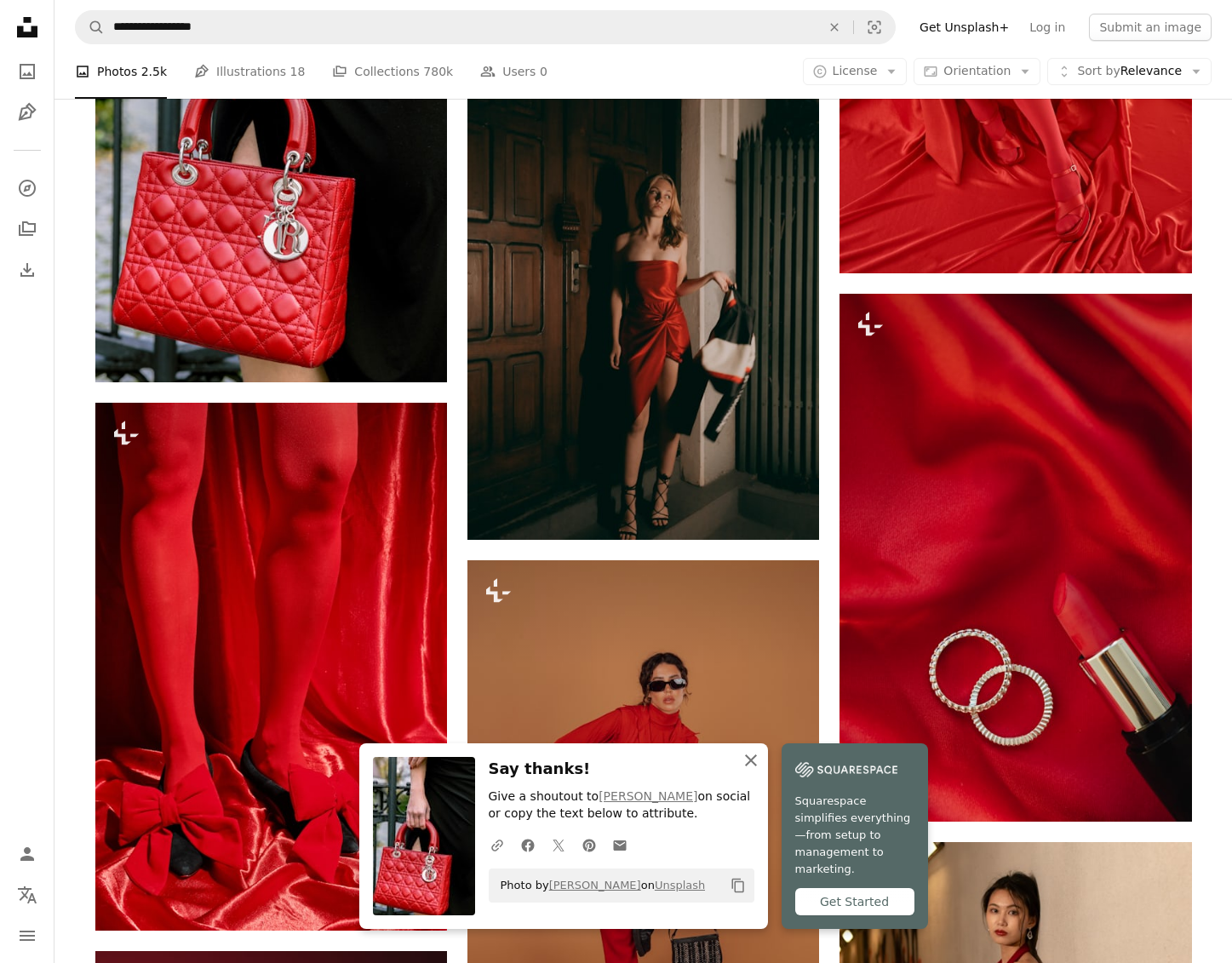
click at [753, 770] on icon "An X shape" at bounding box center [751, 760] width 20 height 20
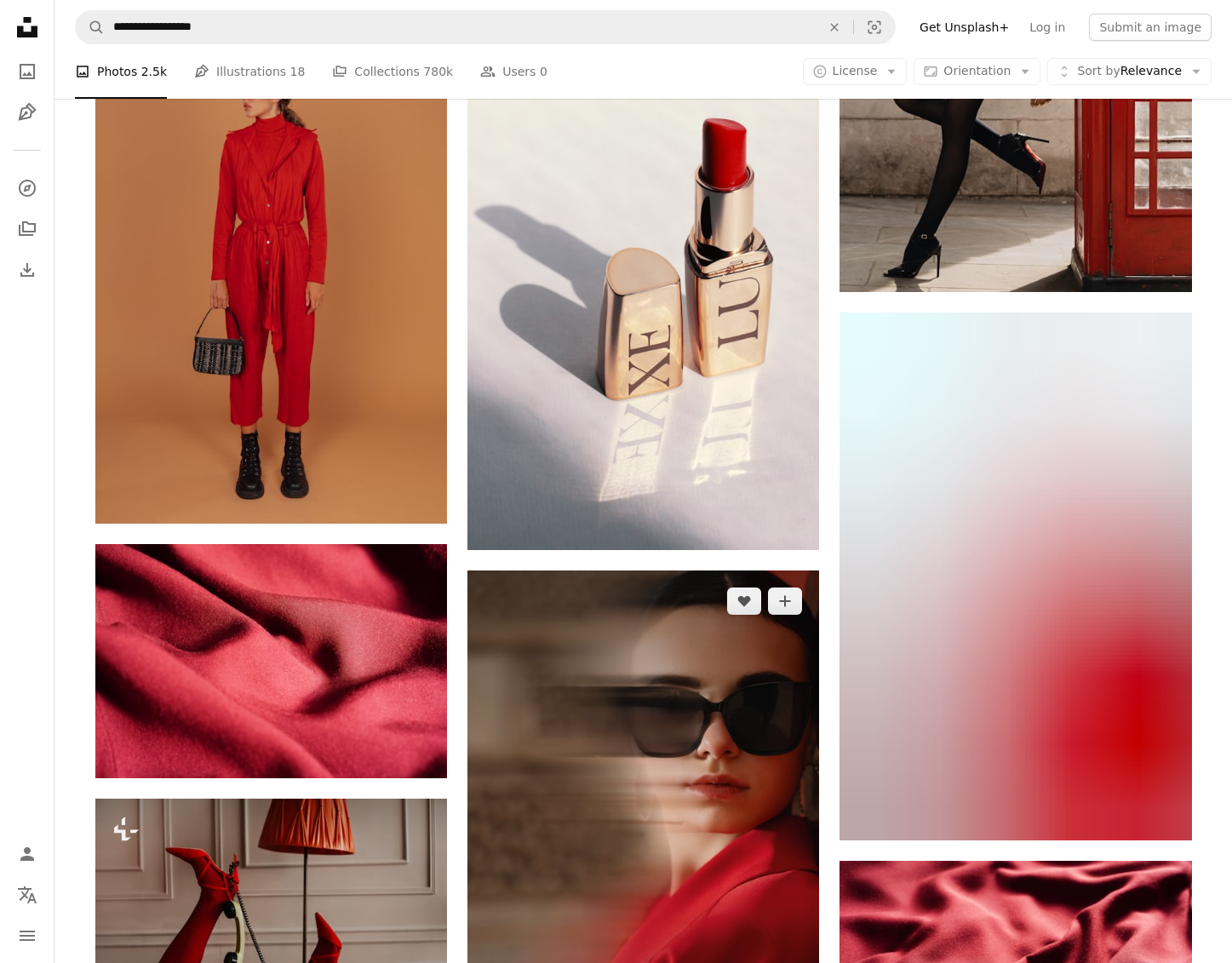
scroll to position [6314, 0]
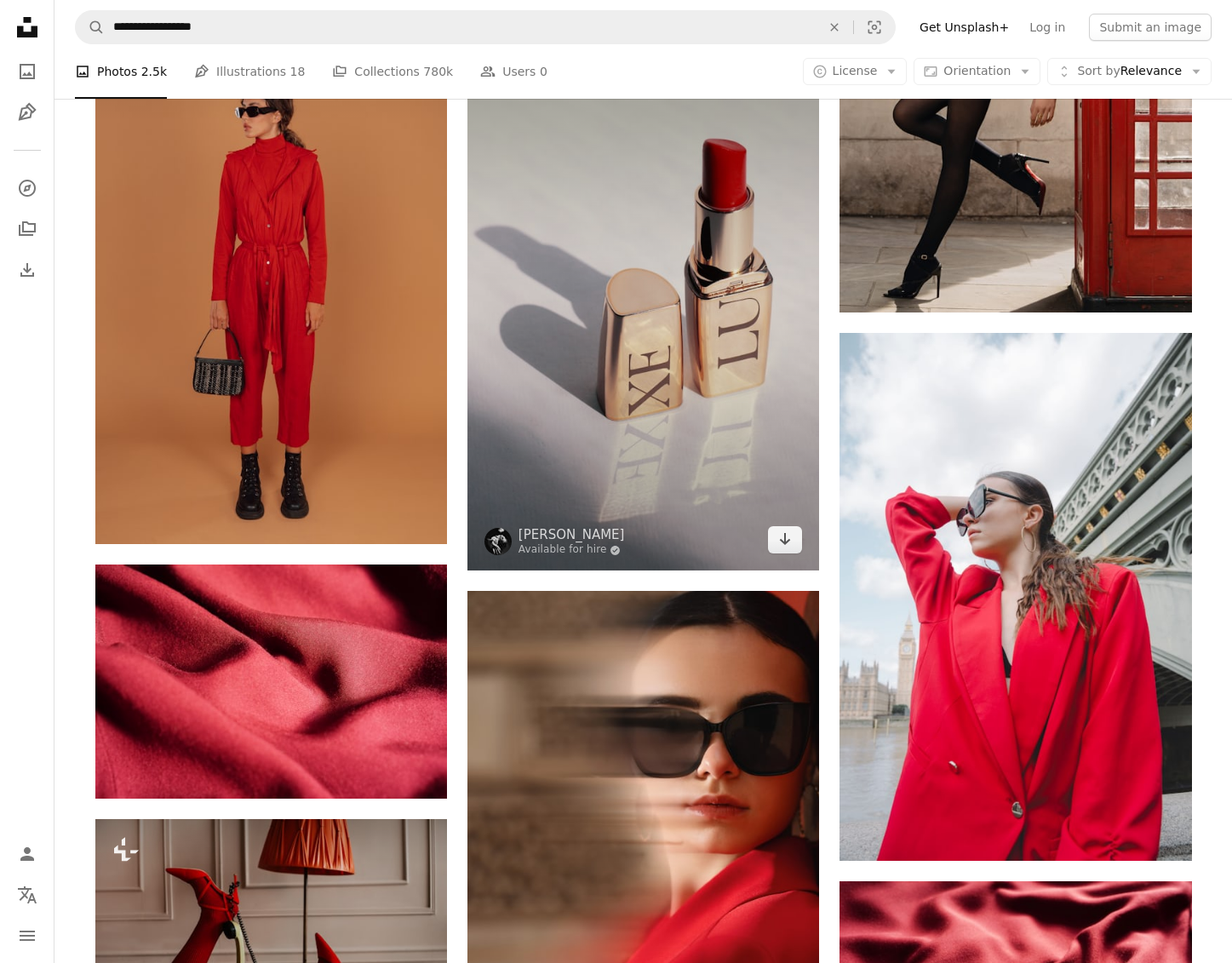
click at [785, 551] on div "A heart A plus sign [PERSON_NAME] Available for hire A checkmark inside of a ci…" at bounding box center [643, 307] width 352 height 528
click at [788, 544] on icon "Arrow pointing down" at bounding box center [785, 539] width 14 height 20
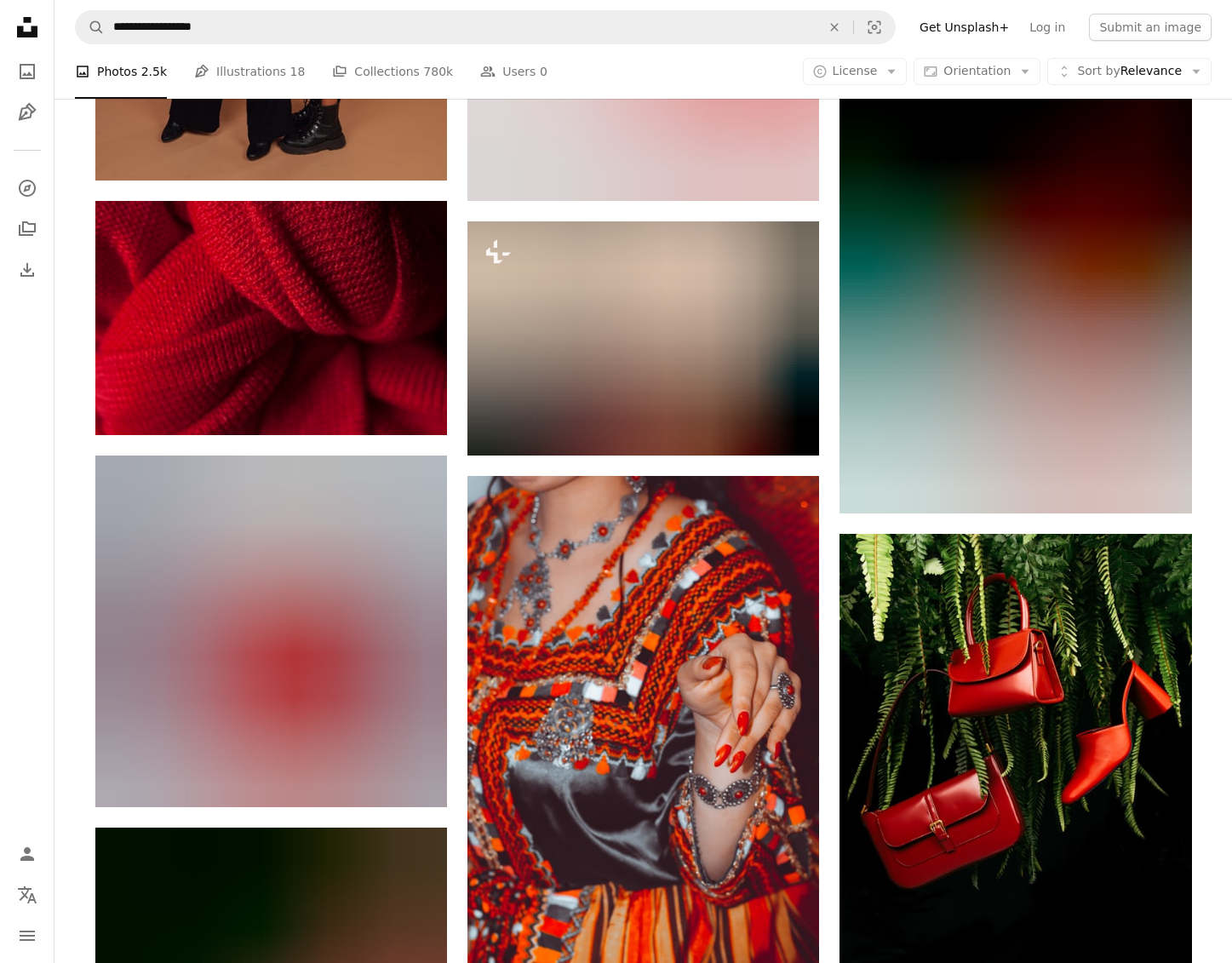
scroll to position [79168, 0]
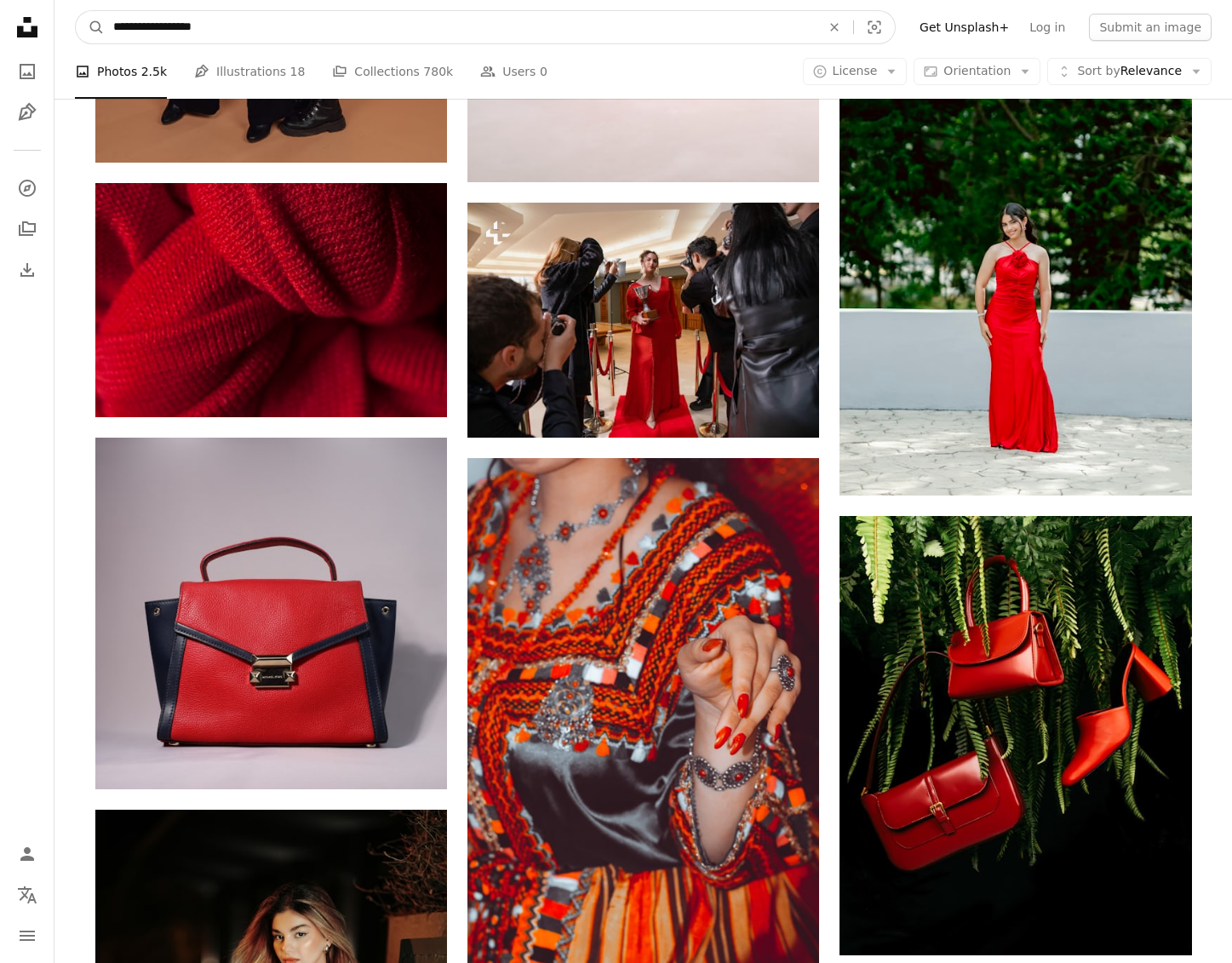
drag, startPoint x: 509, startPoint y: 33, endPoint x: -233, endPoint y: 31, distance: 742.0
type input "********"
click at [91, 28] on button "A magnifying glass" at bounding box center [90, 27] width 29 height 32
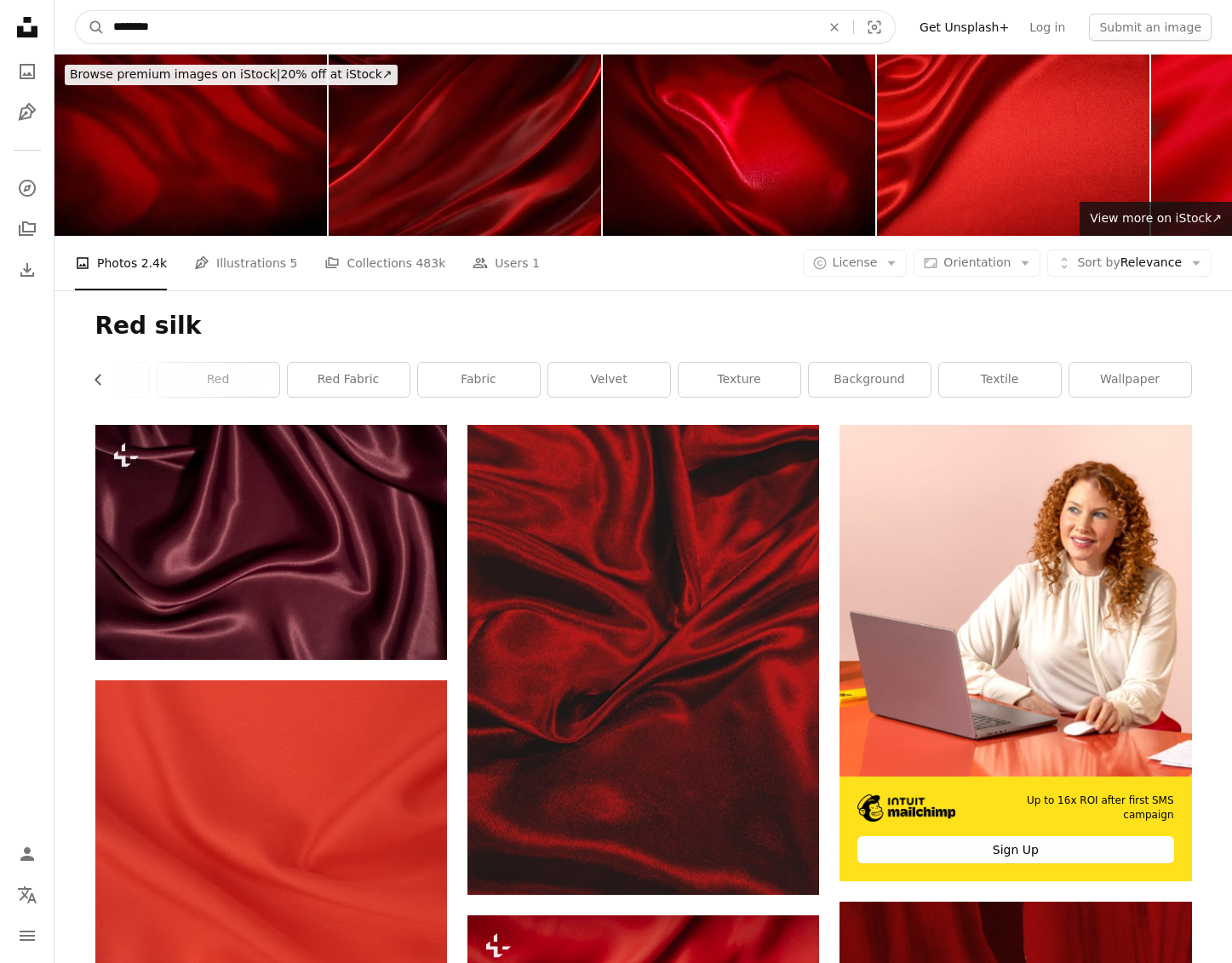
drag, startPoint x: 173, startPoint y: 22, endPoint x: 7, endPoint y: 26, distance: 166.0
type input "**********"
click at [91, 28] on button "A magnifying glass" at bounding box center [90, 27] width 29 height 32
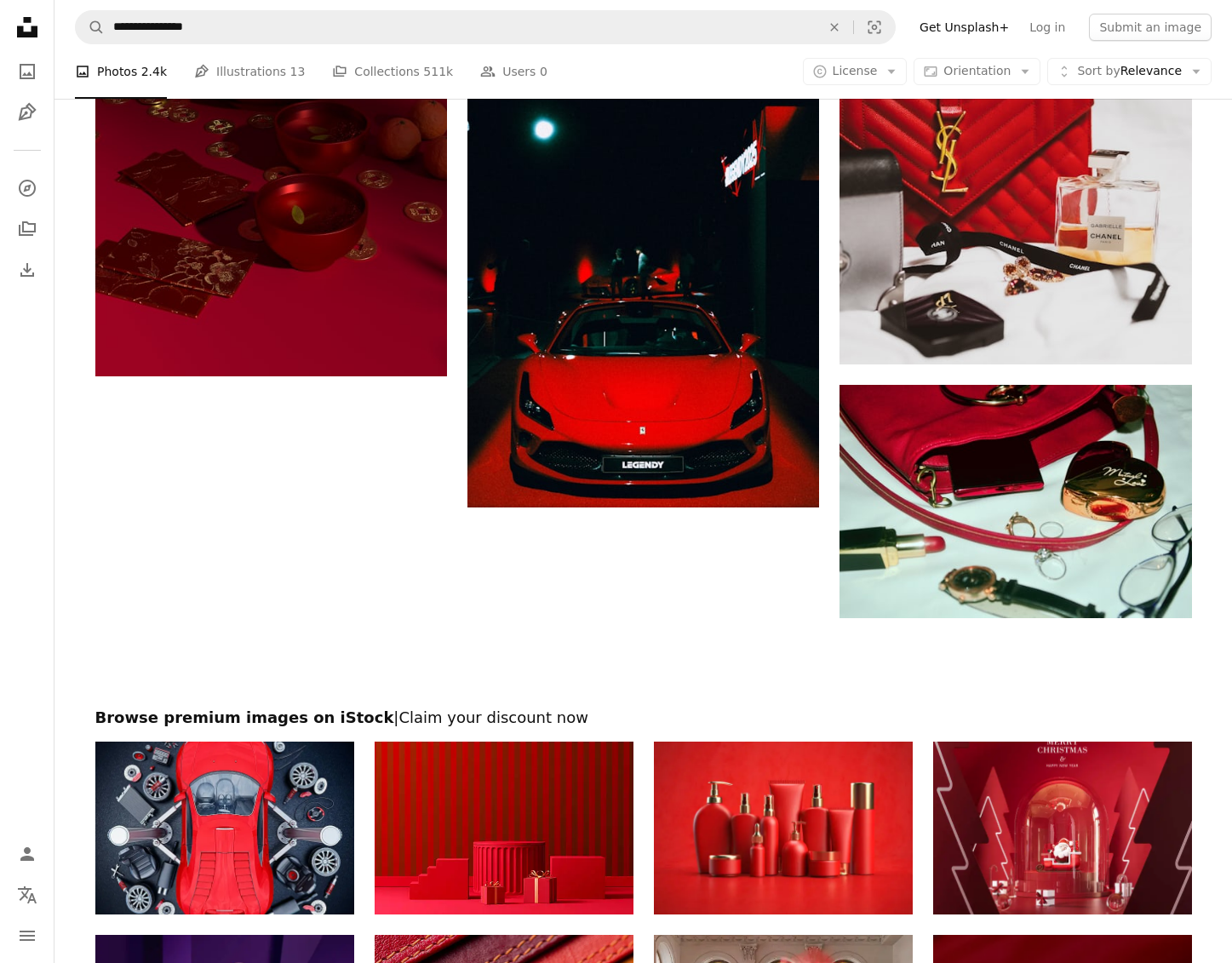
scroll to position [2916, 0]
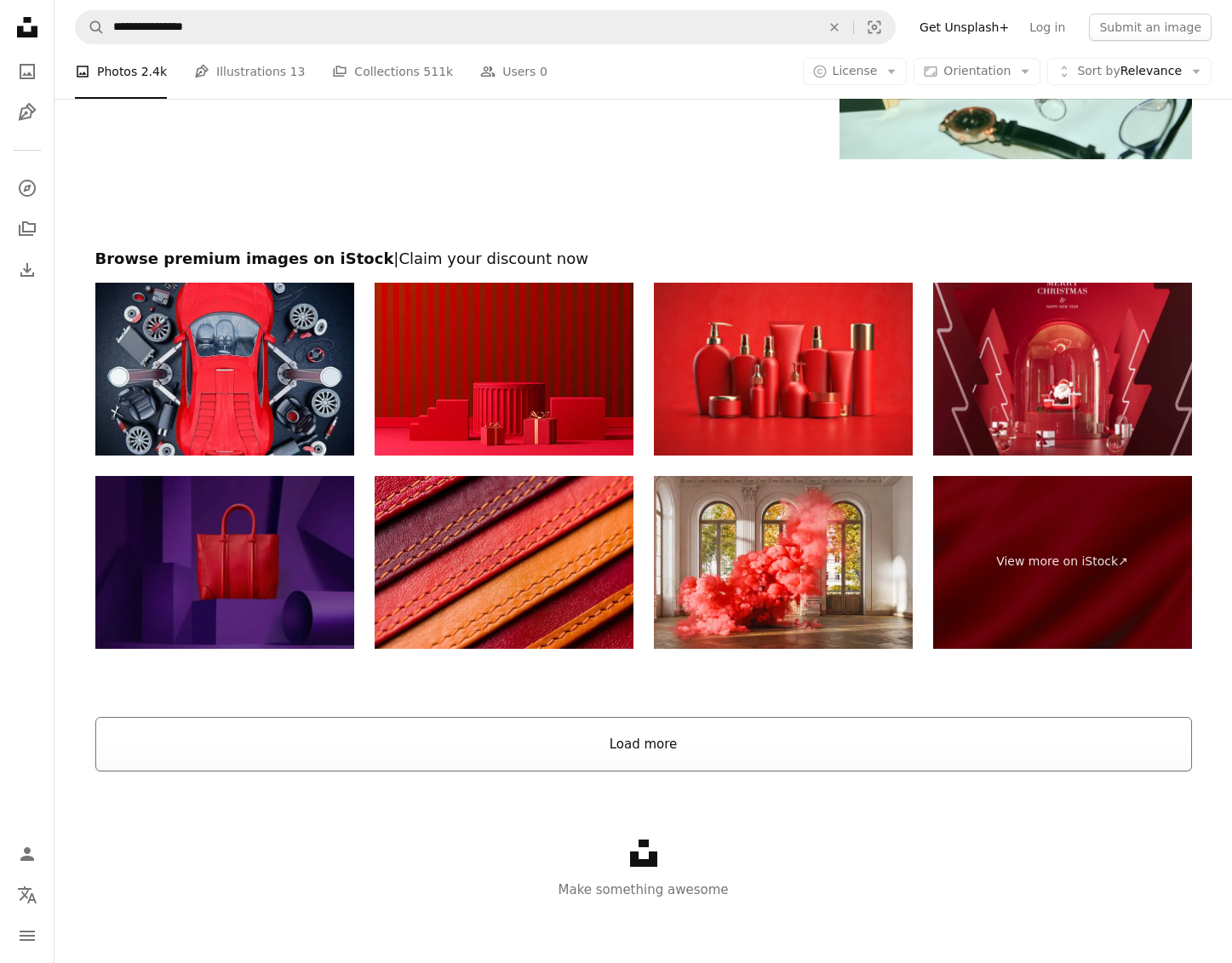
click at [594, 753] on button "Load more" at bounding box center [643, 743] width 1096 height 54
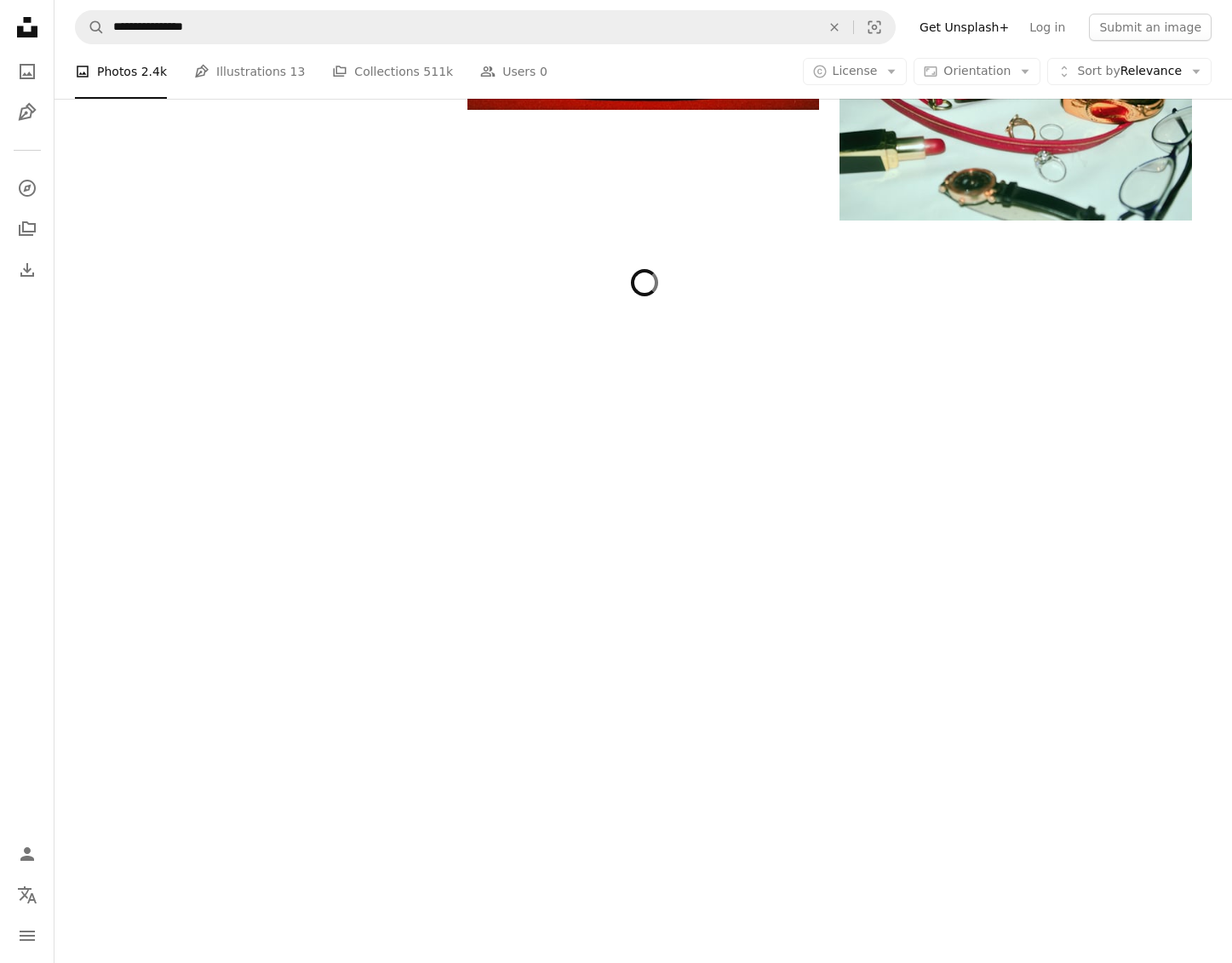
scroll to position [2851, 0]
